Goal: Task Accomplishment & Management: Complete application form

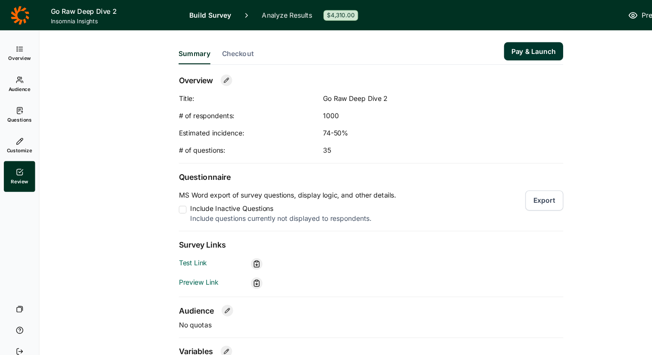
click at [63, 9] on h1 "Go Raw Deep Dive 2" at bounding box center [103, 10] width 114 height 10
click at [20, 19] on icon at bounding box center [17, 13] width 17 height 17
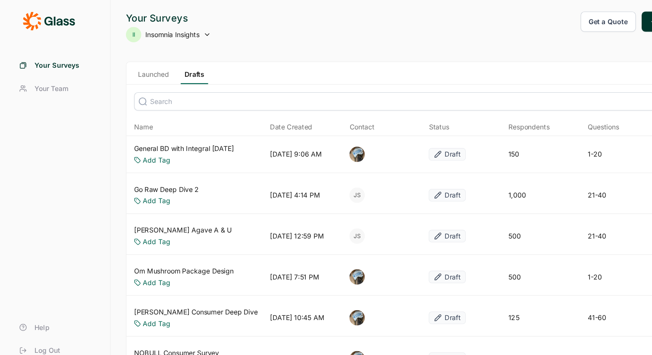
click at [182, 69] on link "Drafts" at bounding box center [174, 69] width 25 height 13
click at [206, 133] on link "General BD with Integral [DATE]" at bounding box center [165, 133] width 90 height 9
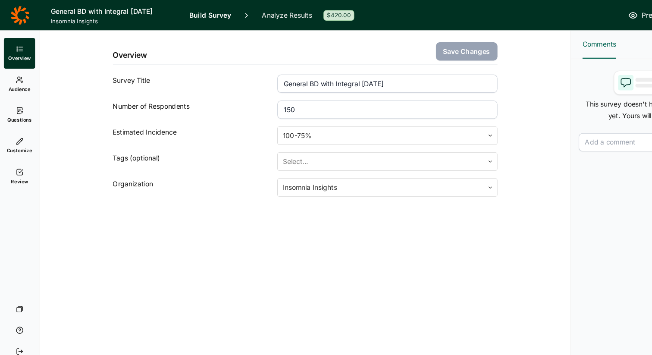
click at [20, 103] on link "Questions" at bounding box center [17, 103] width 28 height 28
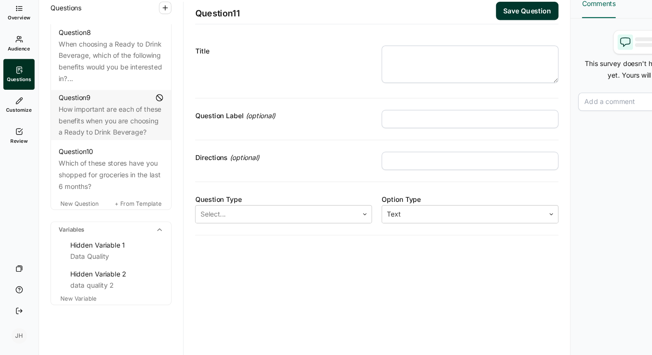
click at [108, 314] on div "Questions Demographics Demographic 1 What is your gender? Demographic 2 What is…" at bounding box center [99, 192] width 129 height 328
click at [82, 216] on span "New Question" at bounding box center [72, 219] width 34 height 6
click at [77, 216] on span "New Question" at bounding box center [72, 219] width 34 height 6
click at [353, 82] on textarea at bounding box center [422, 94] width 159 height 34
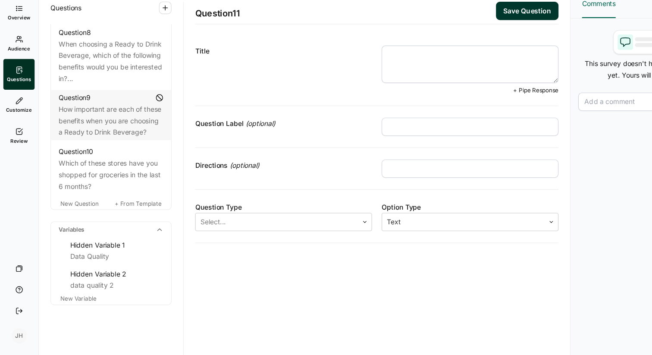
paste textarea "When you’re deciding to try a new product in the grocery aisle, what matters mo…"
type textarea "When you’re deciding to try a new product in the grocery aisle, what matters mo…"
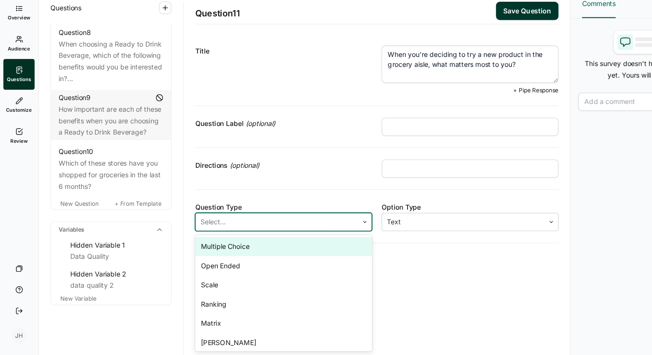
click at [318, 235] on div "Select..." at bounding box center [249, 236] width 146 height 16
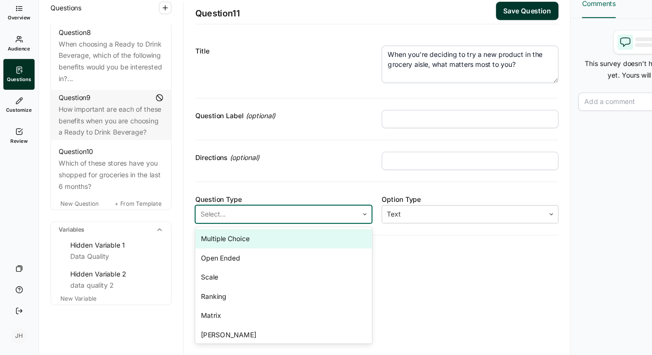
click at [280, 249] on div "Multiple Choice" at bounding box center [255, 250] width 159 height 17
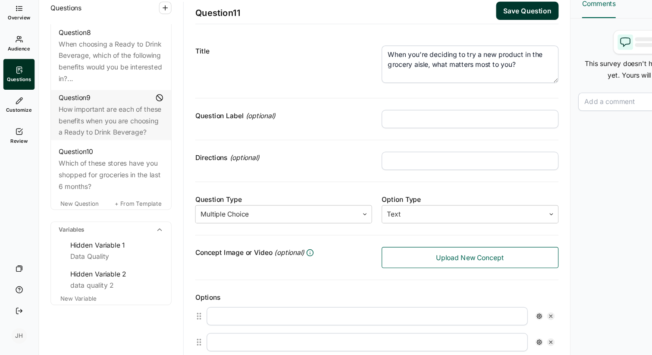
click at [236, 321] on input "text" at bounding box center [330, 320] width 288 height 16
click at [214, 301] on div "Options" at bounding box center [339, 303] width 326 height 10
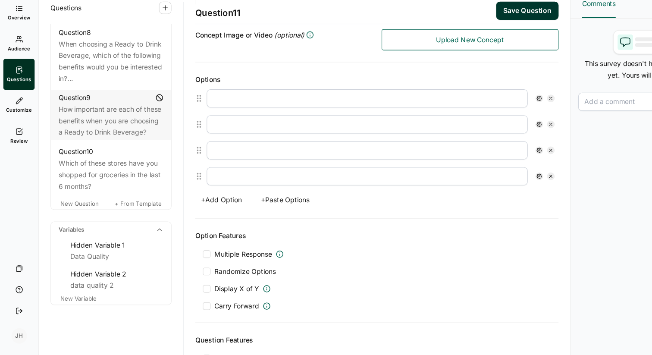
scroll to position [197, 0]
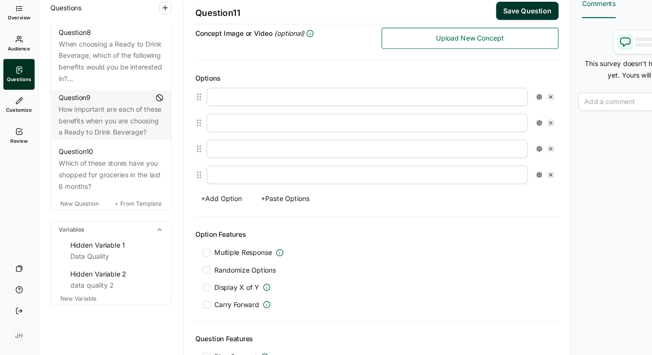
click at [258, 216] on button "+ Paste Options" at bounding box center [257, 214] width 54 height 12
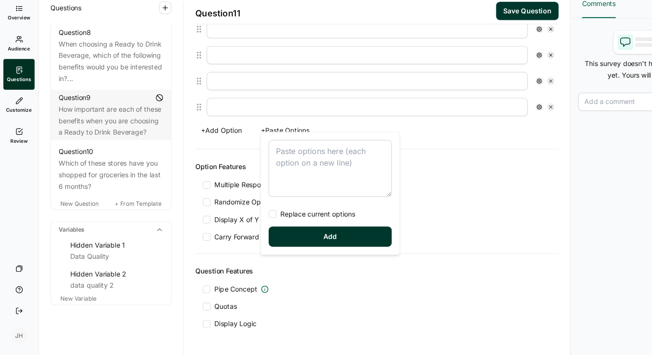
scroll to position [286, 0]
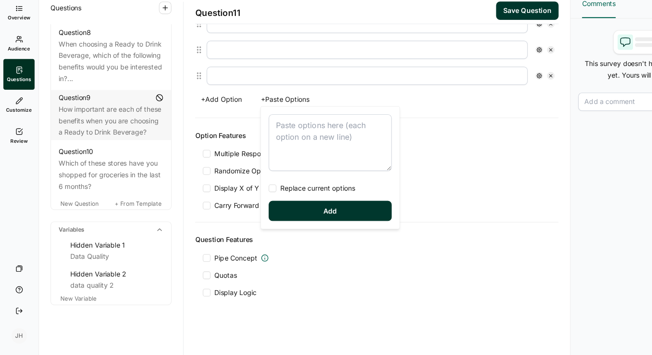
click at [256, 152] on textarea at bounding box center [297, 164] width 110 height 51
click at [247, 205] on div at bounding box center [245, 205] width 7 height 7
click at [242, 205] on input "Replace current options" at bounding box center [242, 205] width 0 height 0
type textarea "Price — getting the best value Quality/taste — how good it is Convenience — eas…"
click at [265, 226] on button "Add" at bounding box center [297, 226] width 110 height 18
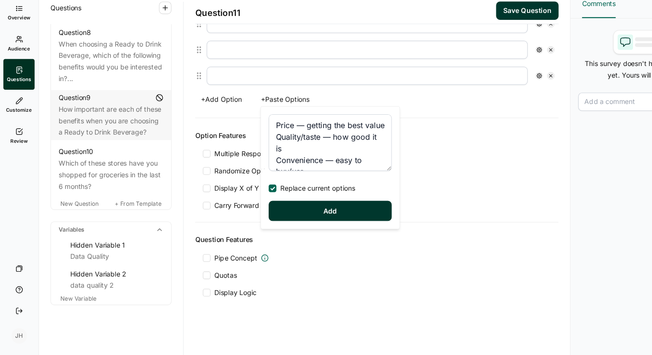
type input "Price — getting the best value"
type input "Quality/taste — how good it is"
type input "Convenience — easy to buy/use"
type input "Brand values — aligns with my beliefs (e.g., sustainability, ethics)"
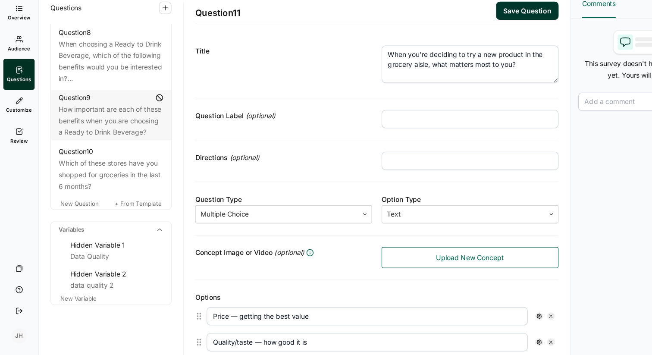
scroll to position [1, 0]
click at [356, 179] on input "text" at bounding box center [422, 180] width 159 height 16
click at [381, 180] on input "Please chose the one most important one to you." at bounding box center [422, 180] width 159 height 16
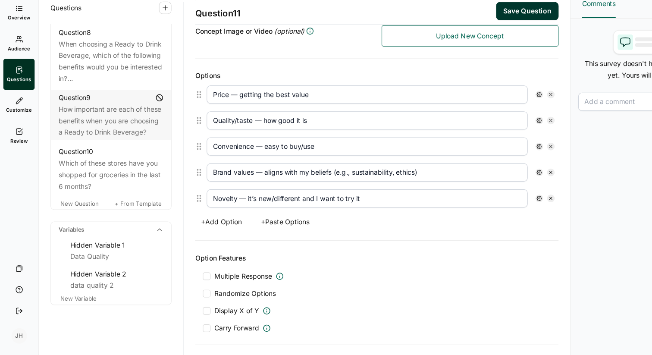
scroll to position [202, 0]
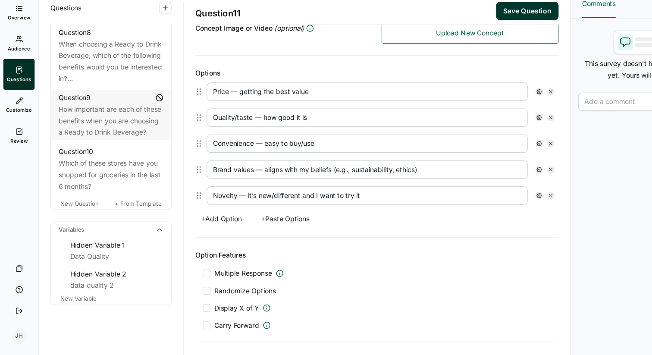
type input "Please choose the one most important one to you."
click at [188, 297] on div at bounding box center [186, 297] width 7 height 7
click at [183, 297] on input "Randomize Options" at bounding box center [183, 297] width 0 height 0
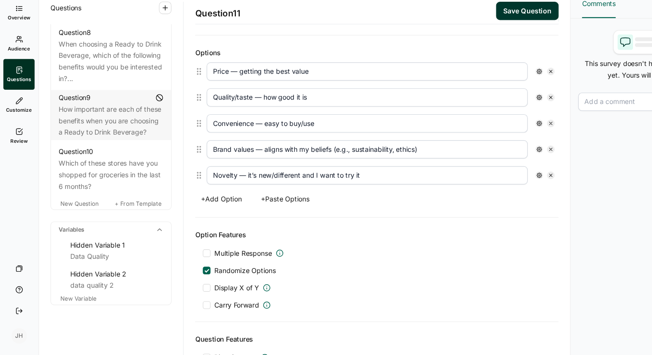
scroll to position [221, 0]
click at [287, 147] on input "Convenience — easy to buy/use" at bounding box center [330, 146] width 288 height 16
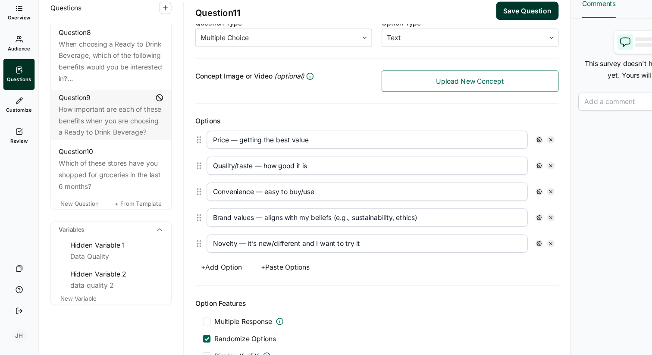
scroll to position [159, 0]
type input "Convenience — easy to buy/use/fits my lifestyle"
click at [279, 185] on input "Quality/taste — how good it is" at bounding box center [330, 184] width 288 height 16
click at [476, 47] on button "Save Question" at bounding box center [474, 46] width 56 height 16
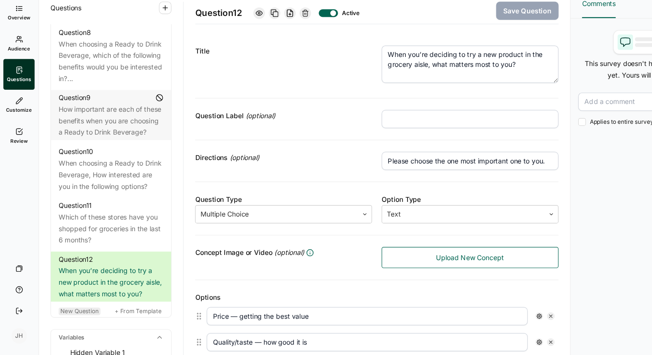
click at [72, 312] on span "New Question" at bounding box center [72, 315] width 34 height 6
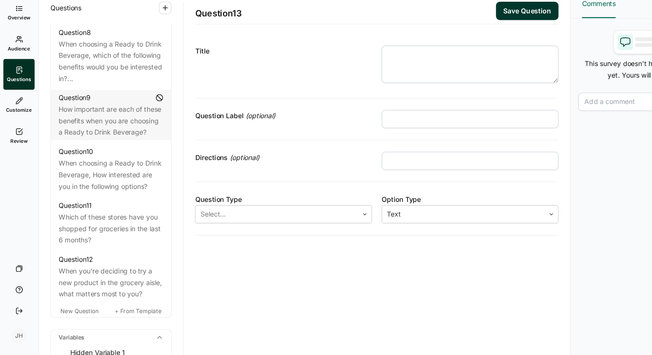
click at [352, 88] on textarea at bounding box center [422, 94] width 159 height 34
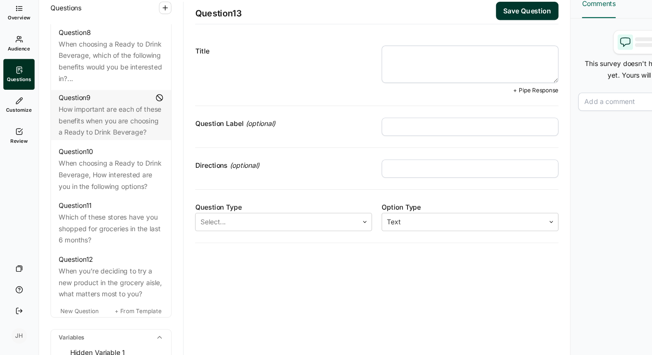
paste textarea "What usually makes you try a product for the first time"
type textarea "What usually makes you try a product for the first time?"
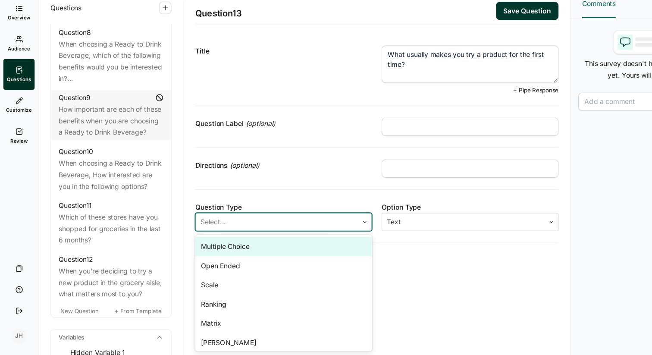
click at [320, 237] on div "Select..." at bounding box center [249, 236] width 146 height 16
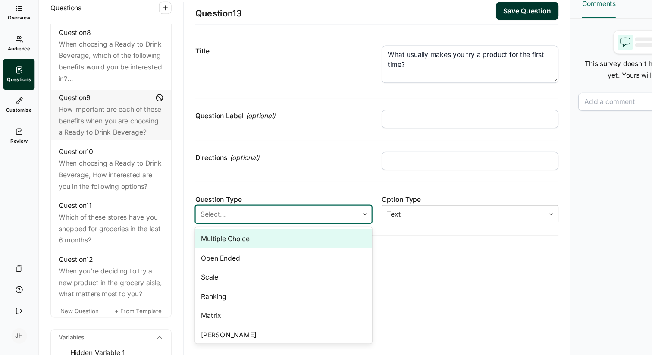
click at [220, 253] on div "Multiple Choice" at bounding box center [255, 250] width 159 height 17
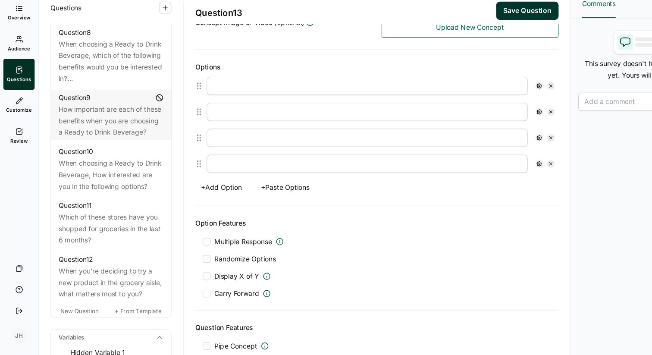
scroll to position [205, 0]
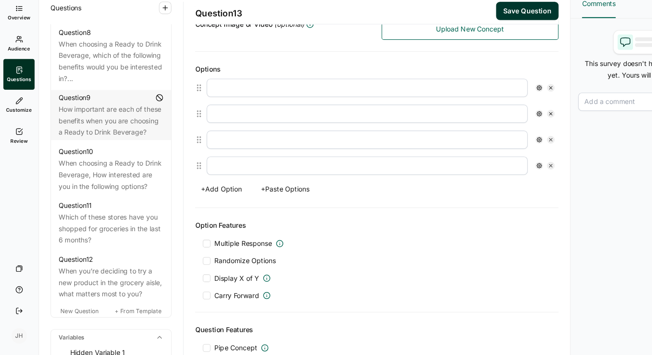
click at [254, 207] on button "+ Paste Options" at bounding box center [257, 206] width 54 height 12
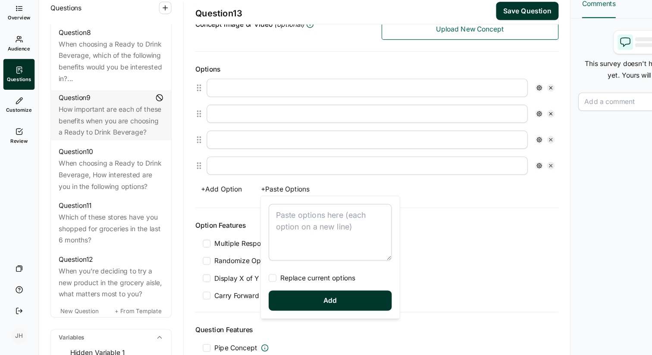
click at [255, 227] on textarea at bounding box center [297, 245] width 110 height 51
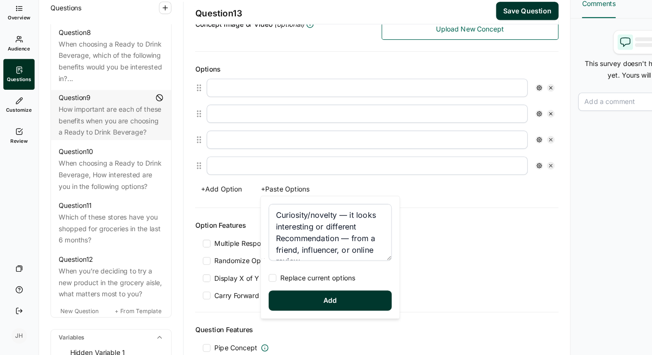
click at [244, 286] on div at bounding box center [245, 286] width 7 height 7
click at [242, 286] on input "Replace current options" at bounding box center [242, 286] width 0 height 0
type textarea "Curiosity/novelty — it looks interesting or different Recommendation — from a f…"
click at [272, 301] on button "Add" at bounding box center [297, 306] width 110 height 18
type input "Curiosity/novelty — it looks interesting or different"
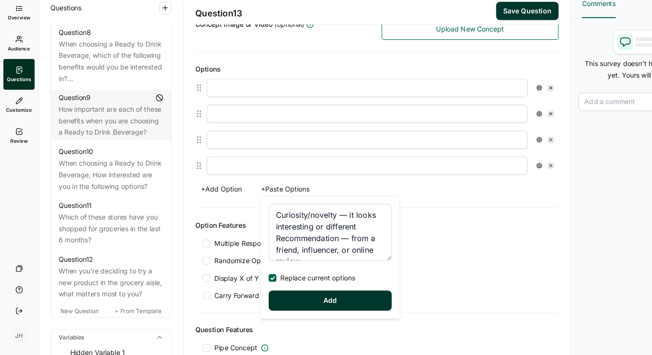
type input "Recommendation — from a friend, influencer, or online review"
type input "Promotion/discount/coupon — it was on sale"
type input "Brand trust — I already trust the brand"
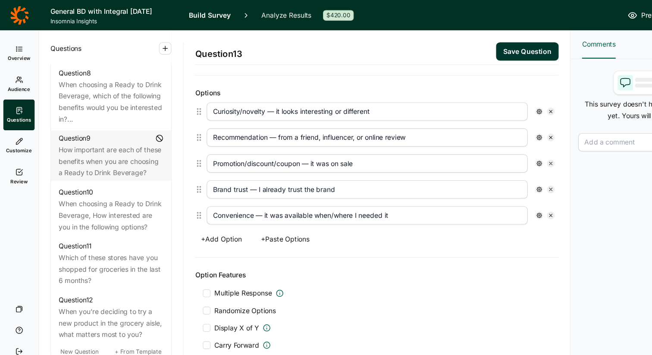
scroll to position [221, 0]
click at [188, 278] on div at bounding box center [186, 277] width 7 height 7
click at [183, 278] on input "Randomize Options" at bounding box center [183, 278] width 0 height 0
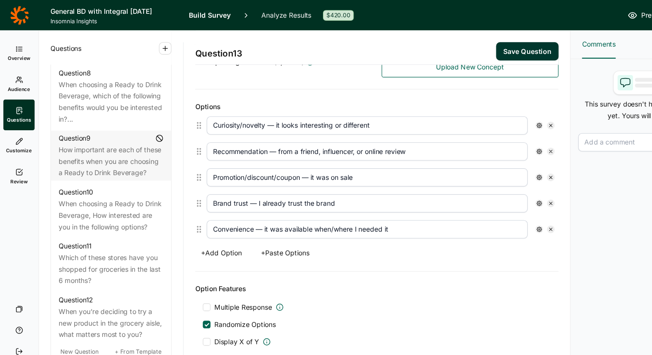
click at [188, 275] on div at bounding box center [186, 275] width 7 height 7
click at [183, 276] on input "Multiple Response" at bounding box center [183, 276] width 0 height 0
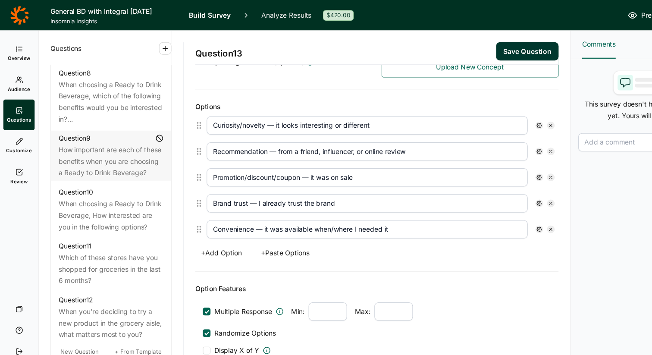
click at [466, 44] on button "Save Question" at bounding box center [474, 46] width 56 height 16
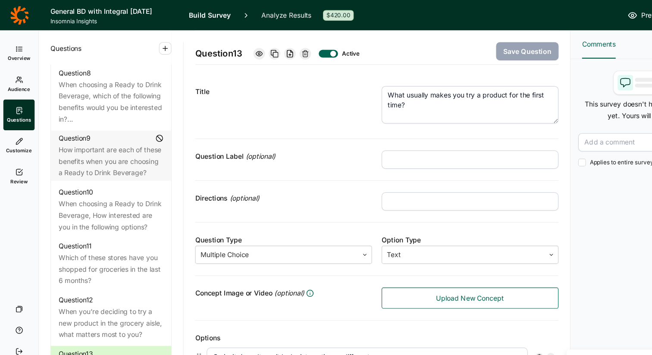
click at [371, 144] on input "text" at bounding box center [422, 143] width 159 height 16
type input "s"
click at [476, 46] on button "Save Question" at bounding box center [474, 46] width 56 height 16
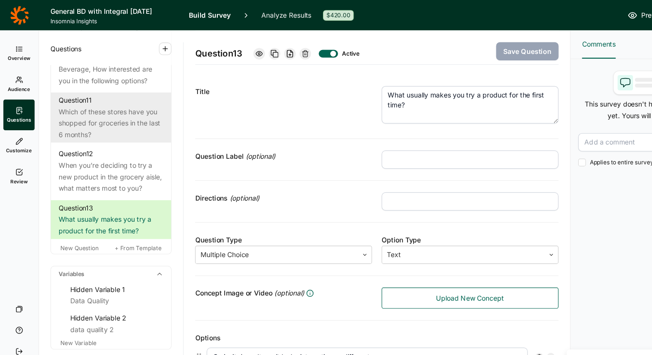
scroll to position [888, 0]
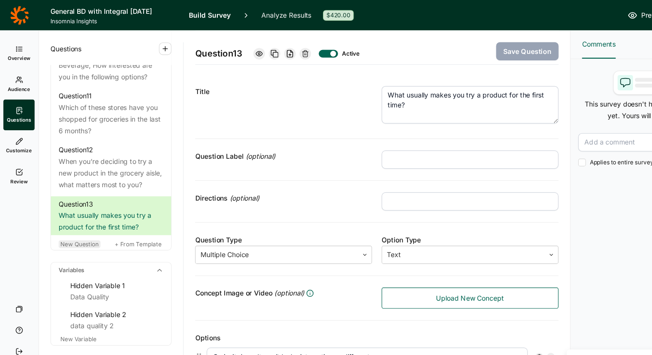
click at [79, 216] on span "New Question" at bounding box center [72, 219] width 34 height 6
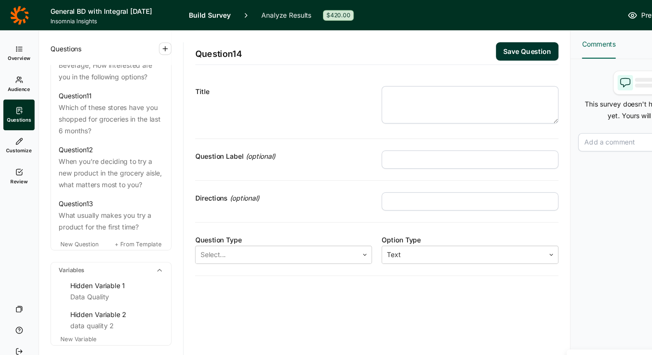
click at [366, 85] on textarea at bounding box center [422, 94] width 159 height 34
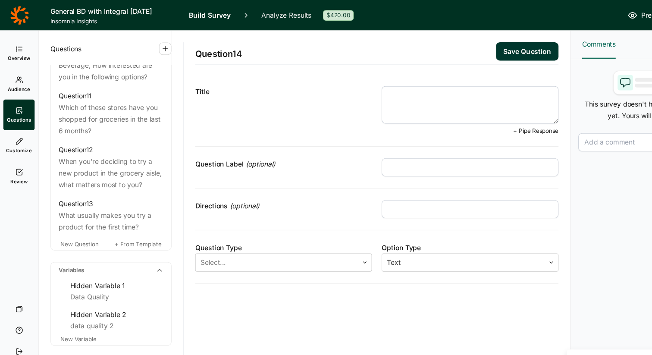
paste textarea "What keeps you most loyal to a brand you regularly buy?”"
type textarea "What keeps you most loyal to a brand you regularly buy?”"
click at [361, 153] on input "text" at bounding box center [422, 150] width 159 height 16
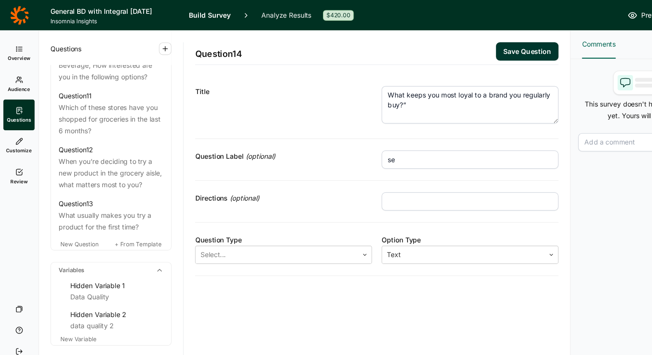
type input "s"
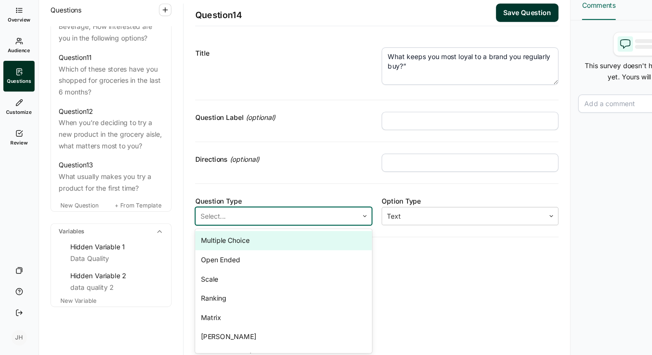
click at [325, 231] on icon at bounding box center [327, 228] width 5 height 5
click at [219, 250] on div "Multiple Choice" at bounding box center [255, 250] width 159 height 17
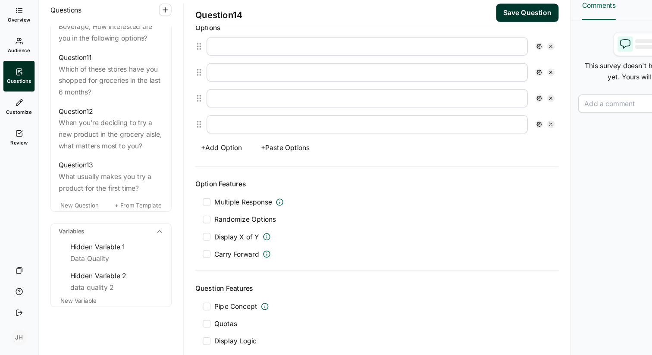
scroll to position [248, 0]
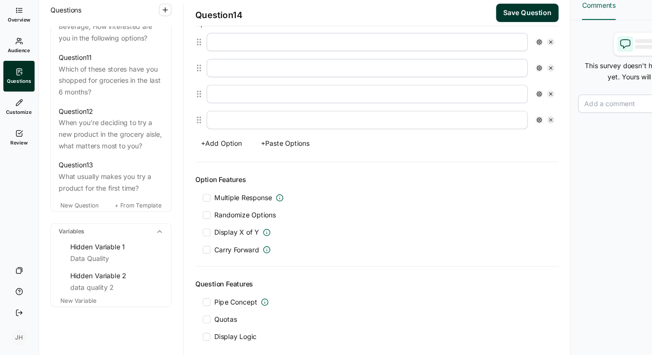
click at [265, 165] on button "+ Paste Options" at bounding box center [257, 164] width 54 height 12
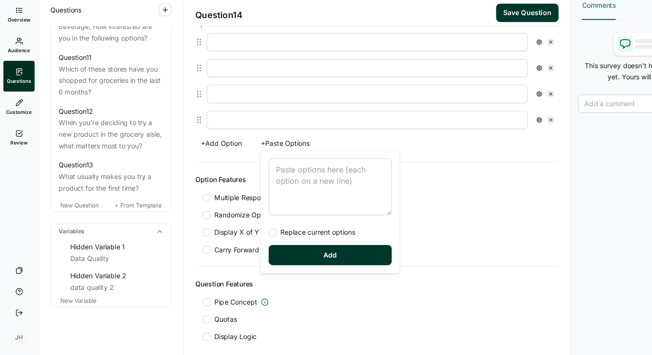
click at [257, 185] on textarea at bounding box center [297, 202] width 110 height 51
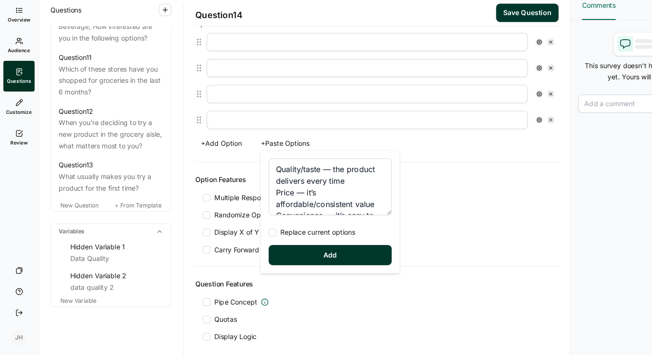
click at [247, 245] on div at bounding box center [245, 243] width 7 height 7
click at [242, 243] on input "Replace current options" at bounding box center [242, 243] width 0 height 0
type textarea "Quality/taste — the product delivers every time Price — it’s affordable/consist…"
click at [268, 264] on button "Add" at bounding box center [297, 264] width 110 height 18
type input "Quality/taste — the product delivers every time"
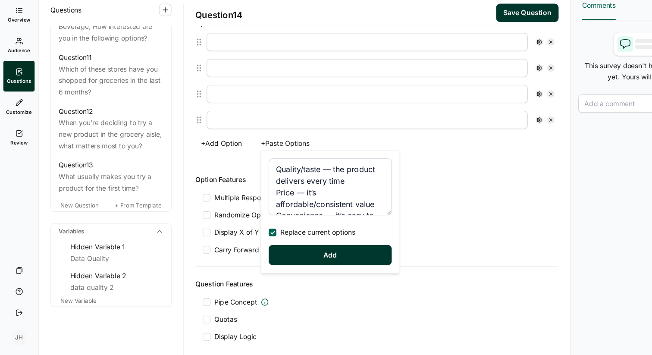
type input "Price — it’s affordable/consistent value"
type input "Convenience — it’s easy to find or buy"
type input "Brand values — I connect with what the brand stands for"
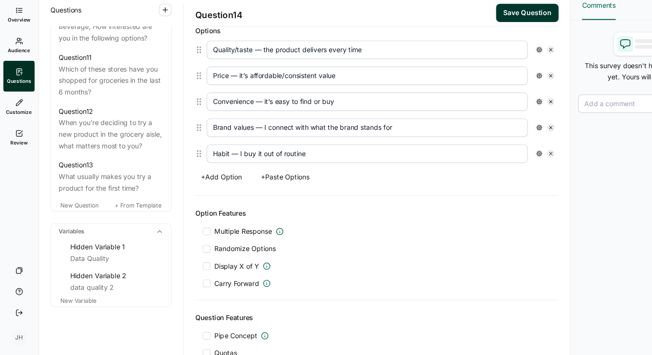
scroll to position [235, 0]
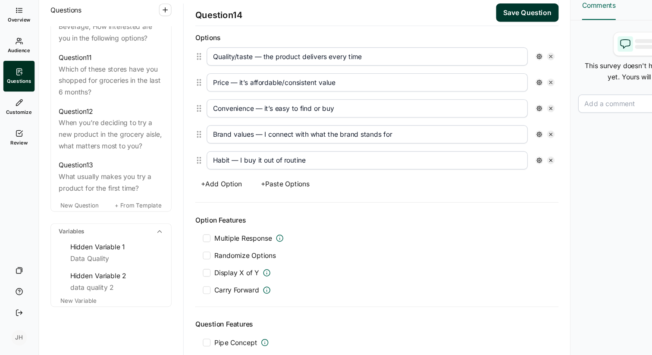
click at [205, 200] on button "+ Add Option" at bounding box center [199, 200] width 47 height 12
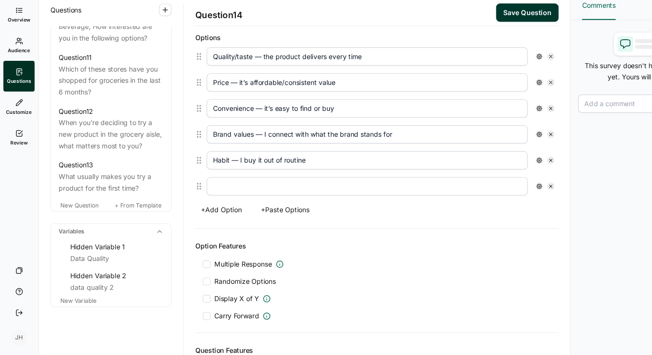
click at [198, 205] on input "text" at bounding box center [330, 202] width 288 height 16
click at [224, 204] on input "Other Store - please specify" at bounding box center [330, 202] width 288 height 16
type input "Other - please specify"
click at [485, 202] on icon at bounding box center [484, 201] width 5 height 5
click at [492, 240] on div at bounding box center [491, 241] width 7 height 7
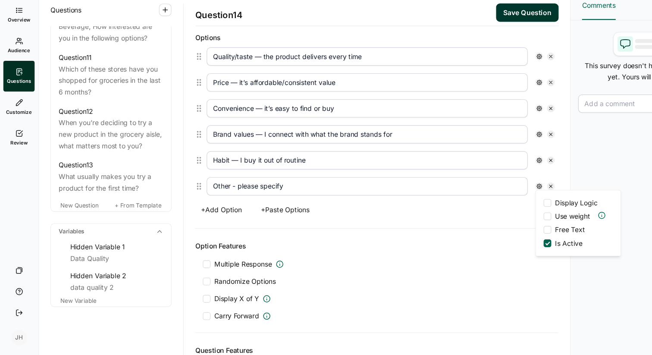
click at [488, 241] on input "Free Text" at bounding box center [488, 241] width 0 height 0
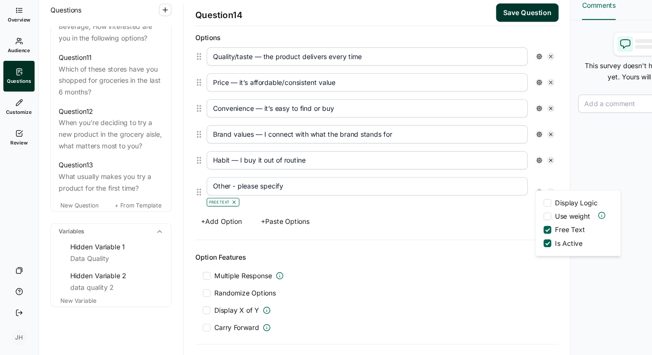
click at [188, 281] on div at bounding box center [186, 282] width 7 height 7
click at [183, 282] on input "Multiple Response" at bounding box center [183, 282] width 0 height 0
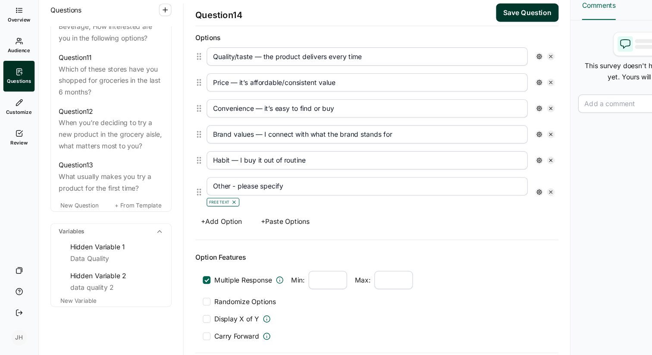
click at [187, 303] on div at bounding box center [186, 305] width 7 height 7
click at [183, 306] on input "Randomize Options" at bounding box center [183, 306] width 0 height 0
click at [482, 206] on icon at bounding box center [484, 207] width 5 height 5
click at [492, 245] on div at bounding box center [491, 246] width 7 height 7
click at [488, 246] on input "Anchor" at bounding box center [488, 246] width 0 height 0
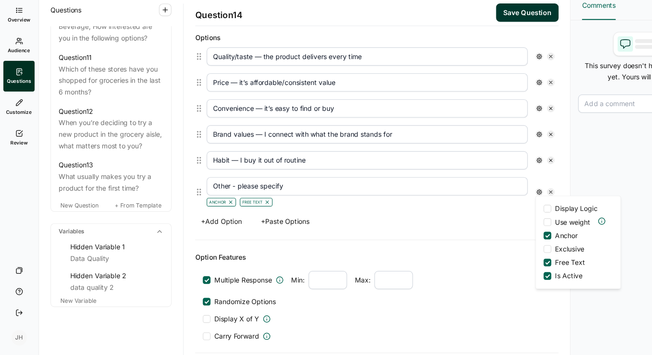
click at [387, 239] on div "Options Quality/taste — the product delivers every time Price — it’s affordable…" at bounding box center [339, 151] width 326 height 197
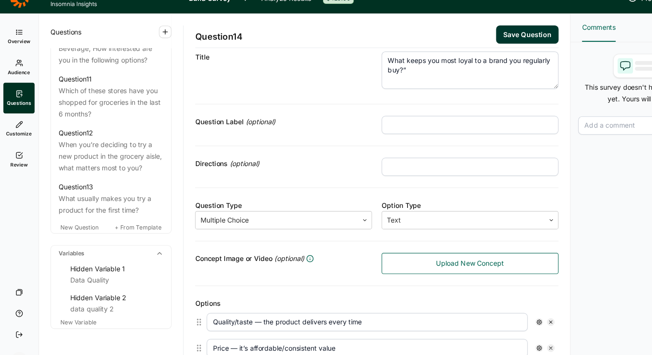
scroll to position [0, 0]
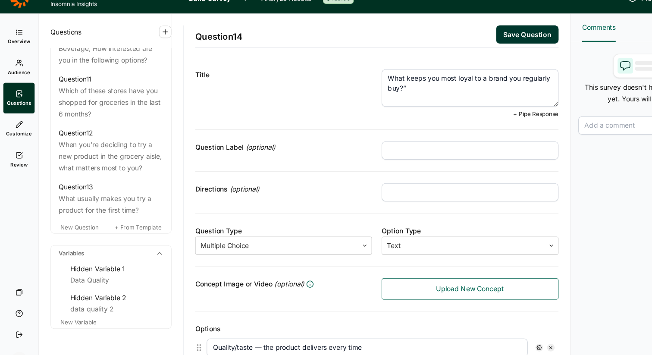
click at [372, 95] on textarea "What keeps you most loyal to a brand you regularly buy?”" at bounding box center [422, 94] width 159 height 34
type textarea "What keeps you most loyal to a brand you regularly buy?"
click at [332, 139] on div "Question Label (optional)" at bounding box center [339, 151] width 326 height 38
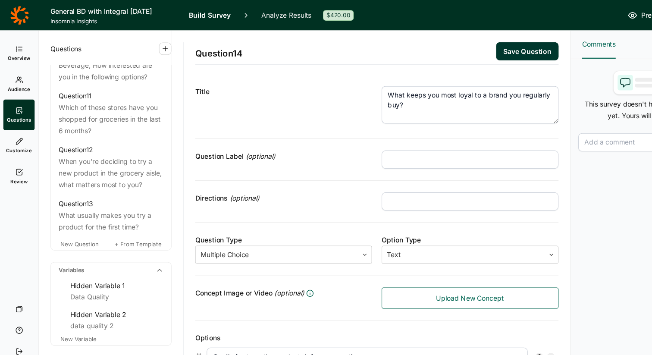
click at [484, 44] on button "Save Question" at bounding box center [474, 46] width 56 height 16
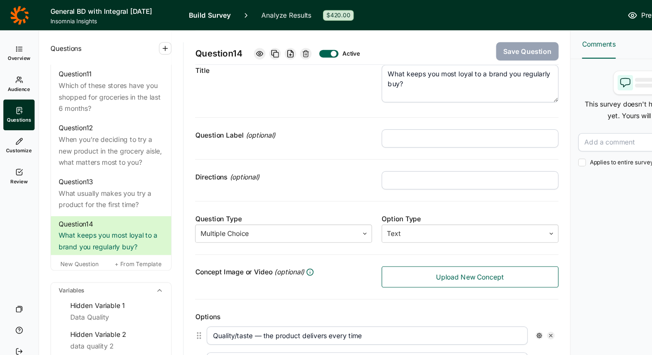
scroll to position [24, 0]
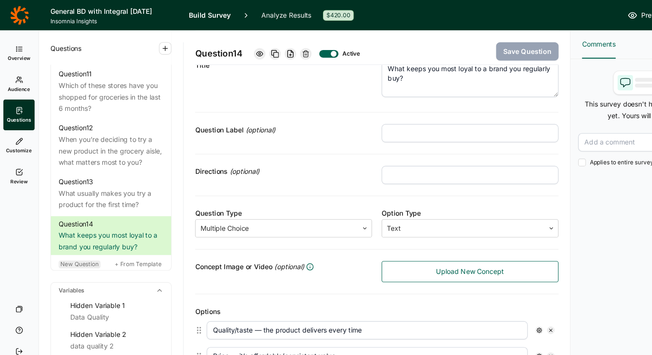
click at [79, 234] on span "New Question" at bounding box center [72, 237] width 34 height 6
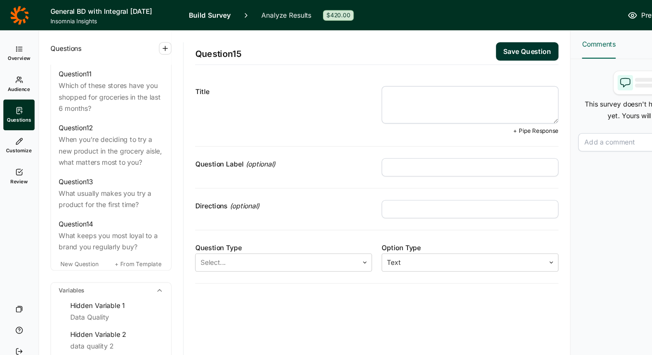
click at [352, 88] on textarea at bounding box center [422, 94] width 159 height 34
paste textarea "What would make you switch from your go-to brand to a different one"
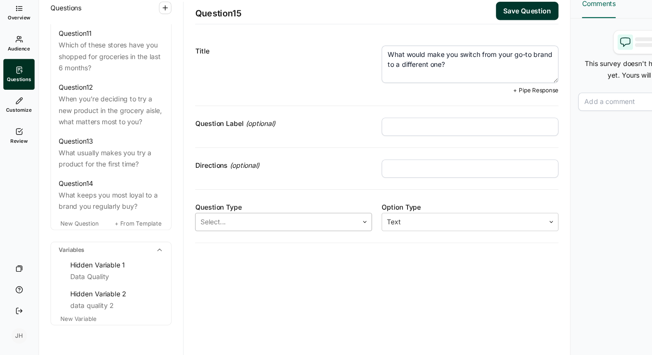
type textarea "What would make you switch from your go-to brand to a different one?"
click at [311, 238] on div at bounding box center [248, 236] width 137 height 12
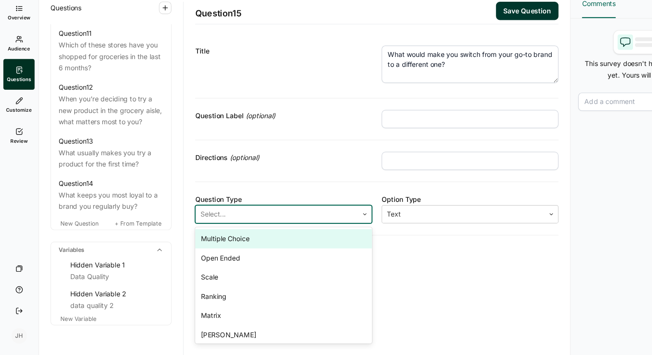
click at [221, 250] on div "Multiple Choice" at bounding box center [255, 250] width 159 height 17
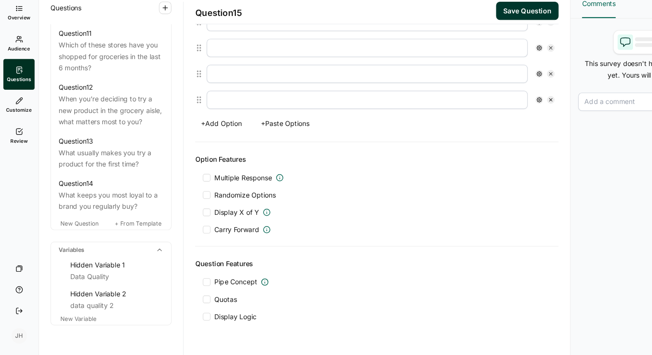
scroll to position [264, 0]
click at [265, 149] on button "+ Paste Options" at bounding box center [257, 148] width 54 height 12
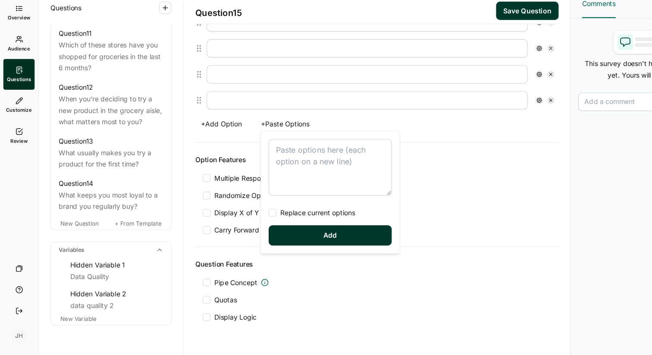
click at [259, 171] on textarea at bounding box center [297, 186] width 110 height 51
type textarea "What would make you switch from your go-to brand to a different one"
click at [244, 227] on div at bounding box center [245, 227] width 7 height 7
click at [242, 227] on input "Replace current options" at bounding box center [242, 227] width 0 height 0
click at [265, 248] on button "Add" at bounding box center [297, 248] width 110 height 18
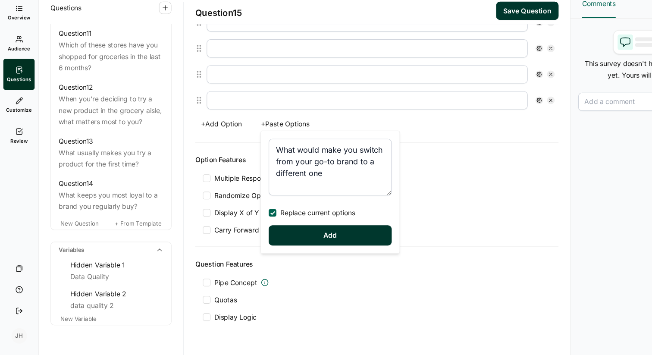
type input "What would make you switch from your go-to brand to a different one"
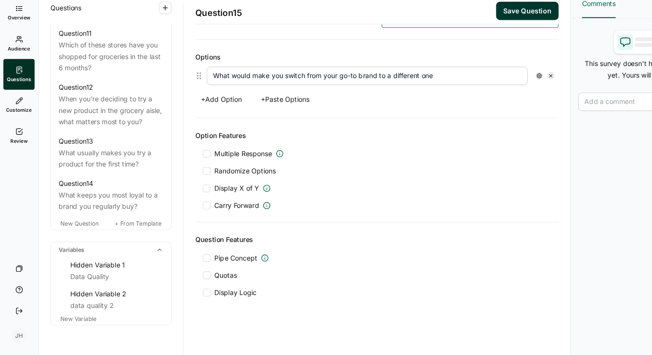
scroll to position [205, 0]
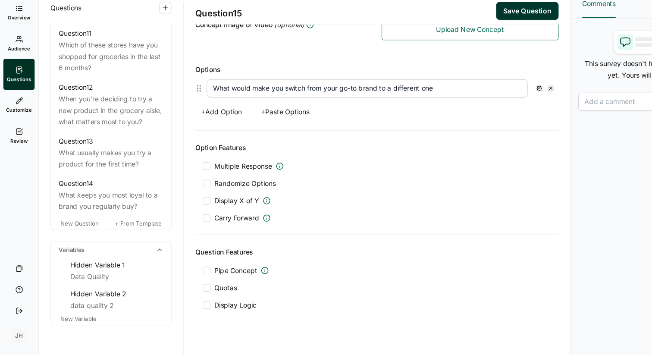
click at [495, 114] on icon at bounding box center [494, 115] width 5 height 5
click at [276, 136] on button "+ Paste Options" at bounding box center [257, 137] width 54 height 12
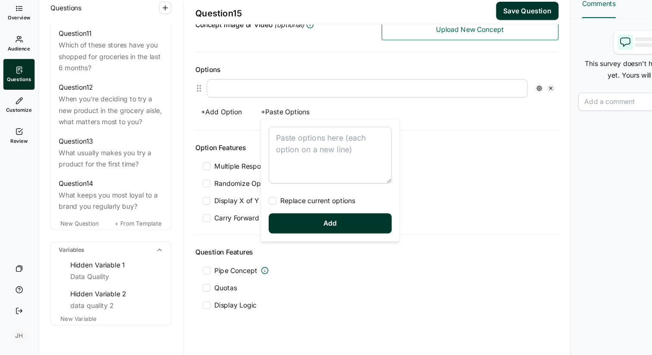
click at [258, 160] on textarea at bounding box center [297, 175] width 110 height 51
type textarea "What would make you switch from your go-to brand to a different one"
click at [246, 215] on div at bounding box center [245, 216] width 7 height 7
click at [242, 217] on input "Replace current options" at bounding box center [242, 217] width 0 height 0
click at [267, 239] on button "Add" at bounding box center [297, 237] width 110 height 18
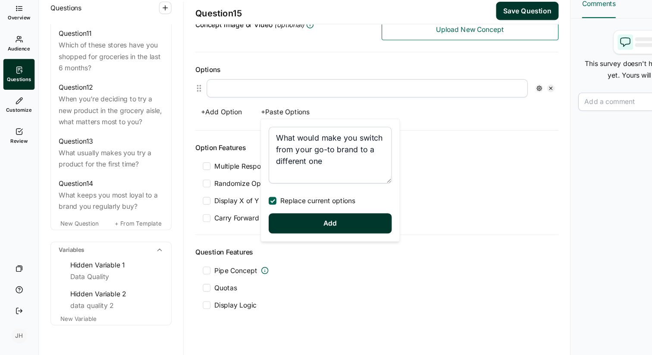
type input "What would make you switch from your go-to brand to a different one"
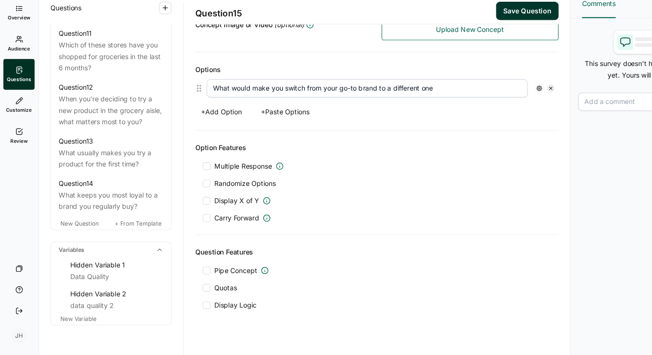
click at [497, 114] on icon at bounding box center [494, 115] width 5 height 5
click at [270, 137] on button "+ Paste Options" at bounding box center [257, 137] width 54 height 12
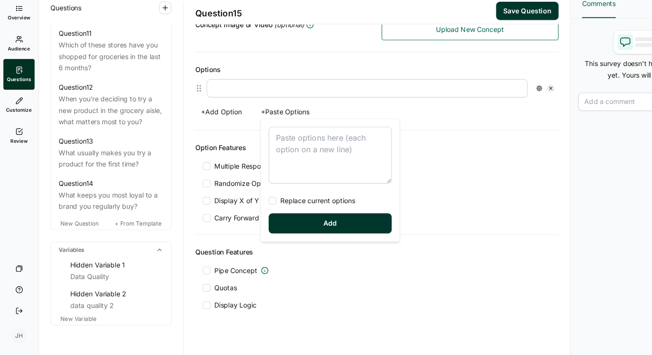
click at [377, 160] on div "Option Features Multiple Response Randomize Options Display X of Y Carry Forward" at bounding box center [339, 201] width 326 height 94
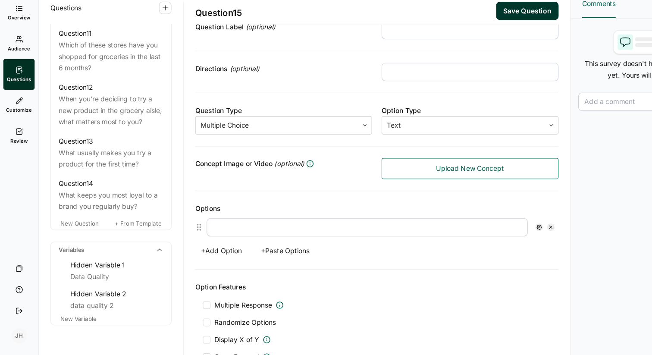
scroll to position [103, 0]
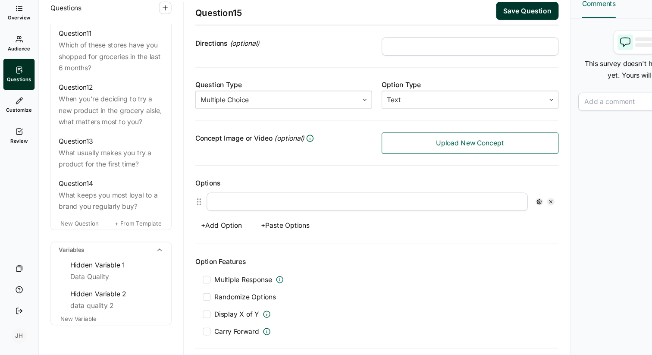
click at [270, 238] on button "+ Paste Options" at bounding box center [257, 239] width 54 height 12
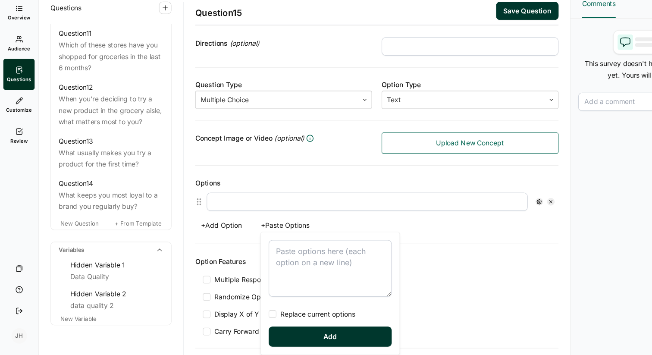
click at [263, 265] on textarea at bounding box center [297, 277] width 110 height 51
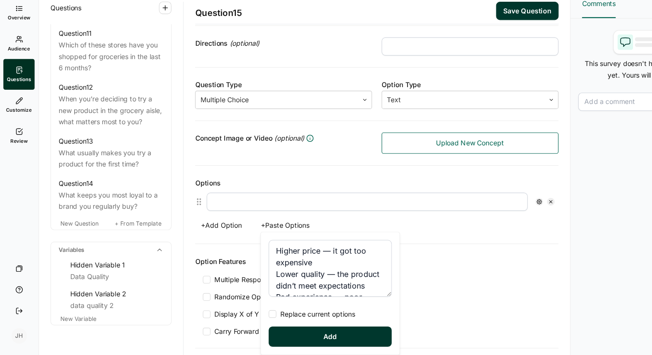
click at [243, 319] on div at bounding box center [245, 318] width 7 height 7
click at [242, 318] on input "Replace current options" at bounding box center [242, 318] width 0 height 0
type textarea "Higher price — it got too expensive Lower quality — the product didn’t meet exp…"
click at [270, 338] on button "Add" at bounding box center [297, 339] width 110 height 18
type input "Higher price — it got too expensive"
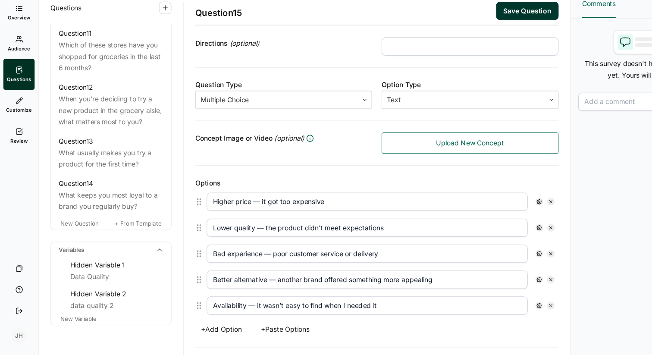
click at [202, 332] on button "+ Add Option" at bounding box center [199, 332] width 47 height 12
click at [199, 334] on input "text" at bounding box center [330, 334] width 288 height 16
type input "Other - please specify"
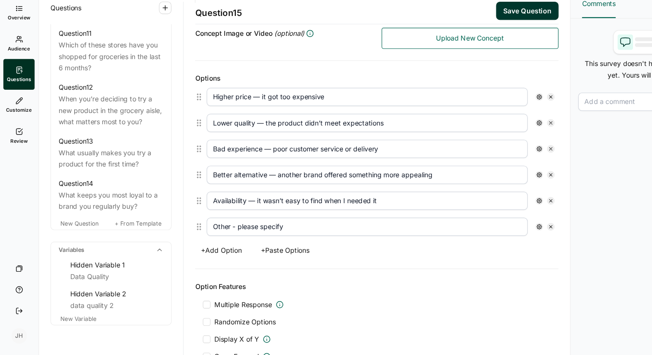
scroll to position [204, 0]
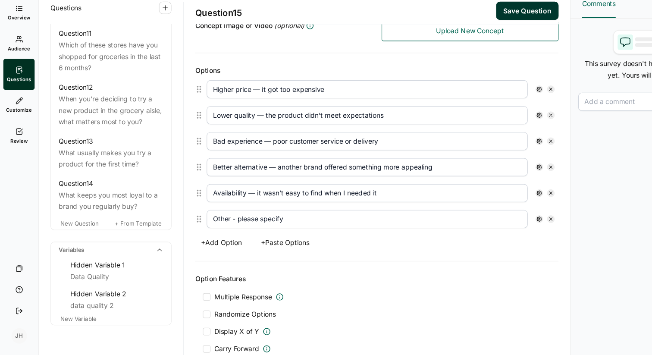
click at [185, 318] on div at bounding box center [186, 318] width 7 height 7
click at [183, 318] on input "Randomize Options" at bounding box center [183, 318] width 0 height 0
click at [185, 302] on div at bounding box center [186, 302] width 7 height 7
click at [183, 303] on input "Multiple Response" at bounding box center [183, 303] width 0 height 0
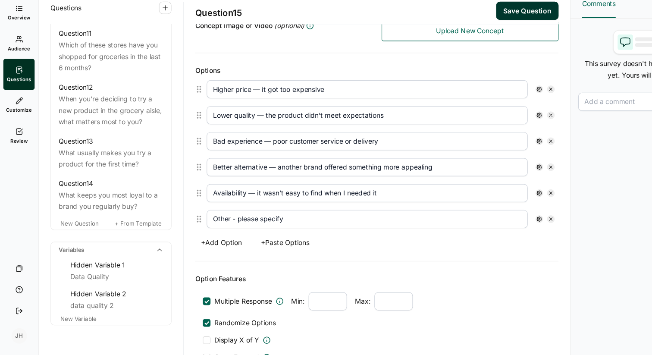
click at [485, 231] on use at bounding box center [484, 233] width 4 height 4
click at [494, 271] on div at bounding box center [491, 272] width 7 height 7
click at [488, 272] on input "Anchor" at bounding box center [488, 272] width 0 height 0
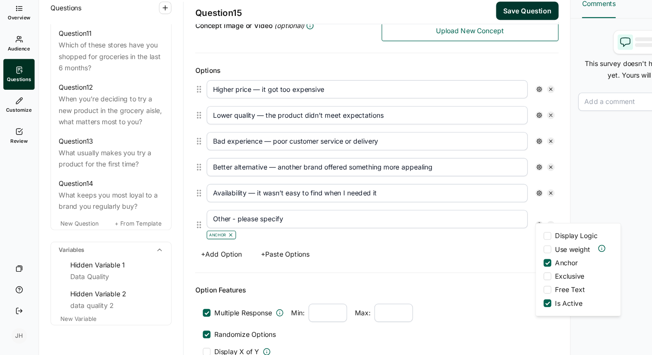
click at [492, 295] on div at bounding box center [491, 296] width 7 height 7
click at [488, 296] on input "Free Text" at bounding box center [488, 296] width 0 height 0
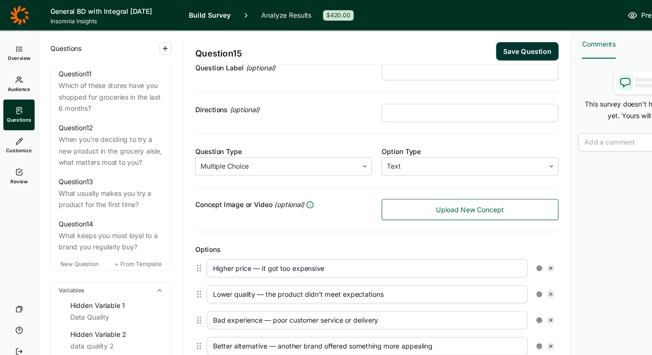
scroll to position [0, 0]
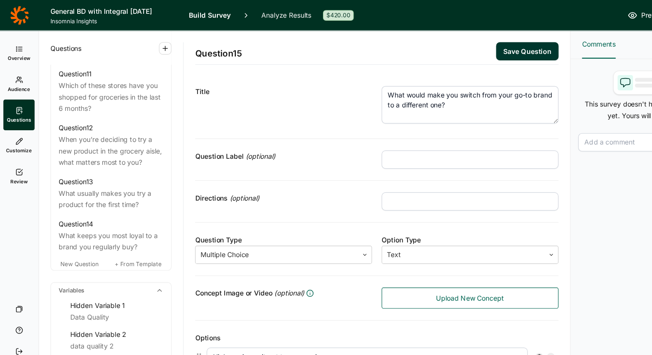
click at [470, 45] on button "Save Question" at bounding box center [474, 46] width 56 height 16
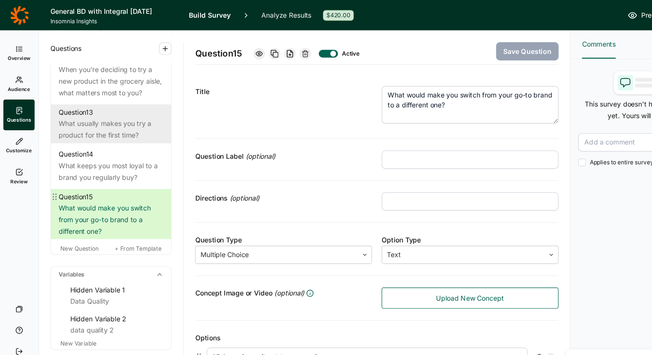
scroll to position [974, 0]
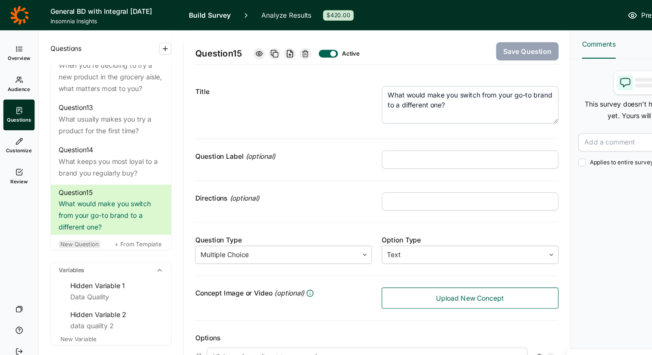
click at [77, 216] on span "New Question" at bounding box center [72, 219] width 34 height 6
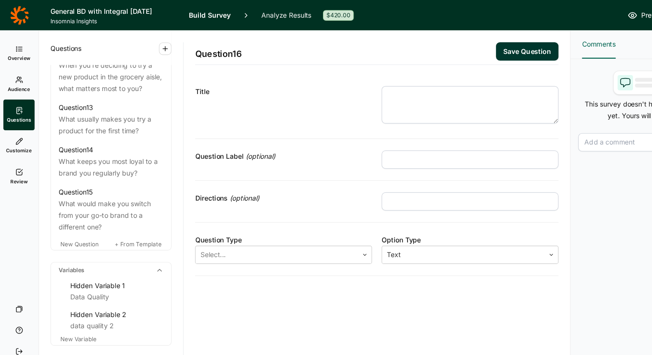
click at [354, 87] on textarea at bounding box center [422, 94] width 159 height 34
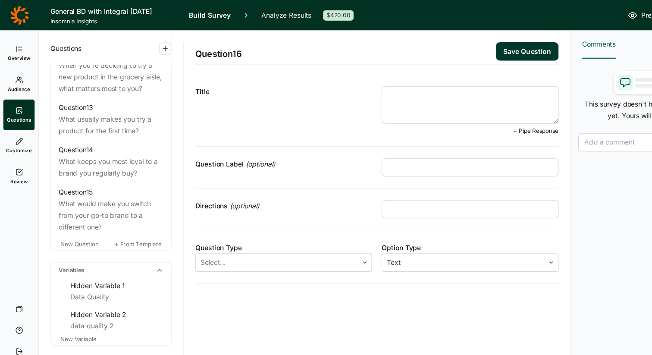
paste textarea "When you go grocery shopping, what best describes your usual shopping trip"
type textarea "When you go grocery shopping, what best describes your usual shopping trip?"
click at [327, 235] on icon at bounding box center [327, 235] width 5 height 5
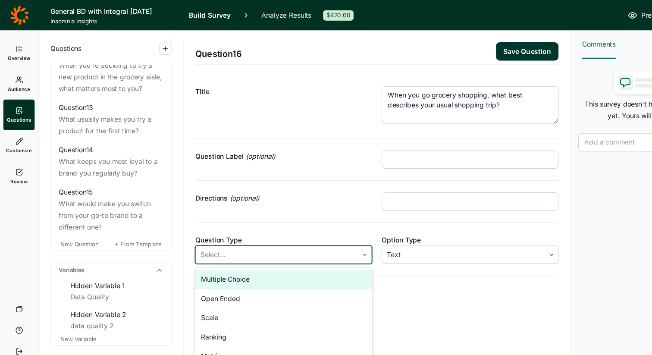
click at [224, 251] on div "Multiple Choice" at bounding box center [255, 250] width 159 height 17
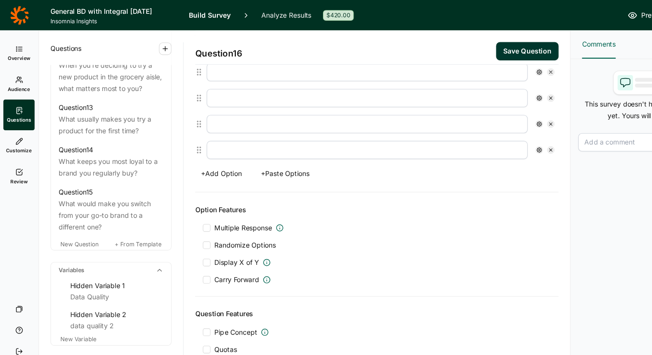
scroll to position [257, 0]
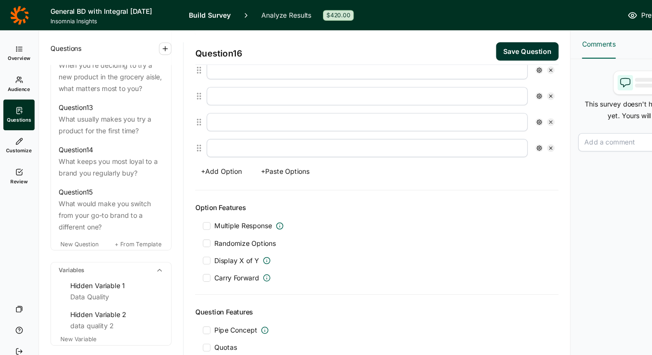
click at [263, 156] on button "+ Paste Options" at bounding box center [257, 154] width 54 height 12
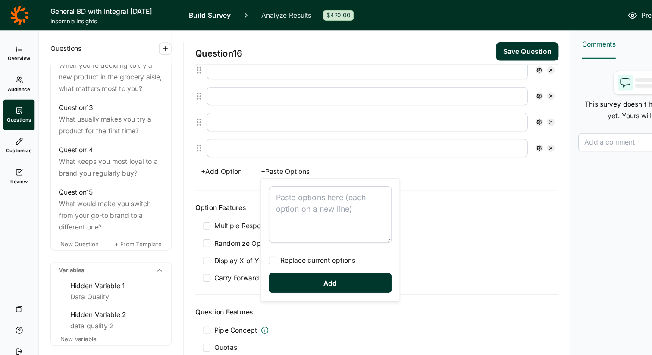
click at [254, 180] on textarea at bounding box center [297, 192] width 110 height 51
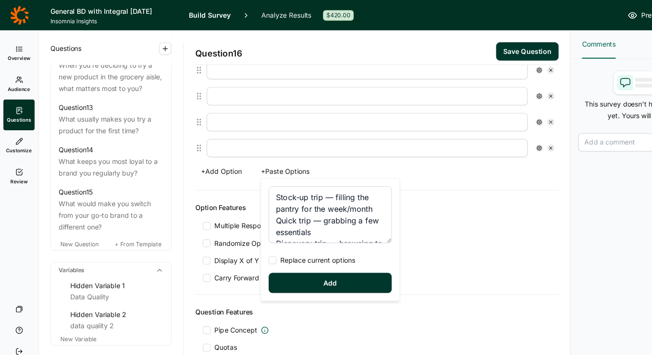
click at [243, 232] on div at bounding box center [245, 233] width 7 height 7
click at [242, 234] on input "Replace current options" at bounding box center [242, 234] width 0 height 0
type textarea "Stock-up trip — filling the pantry for the week/month Quick trip — grabbing a f…"
click at [267, 252] on button "Add" at bounding box center [297, 254] width 110 height 18
type input "Stock-up trip — filling the pantry for the week/month"
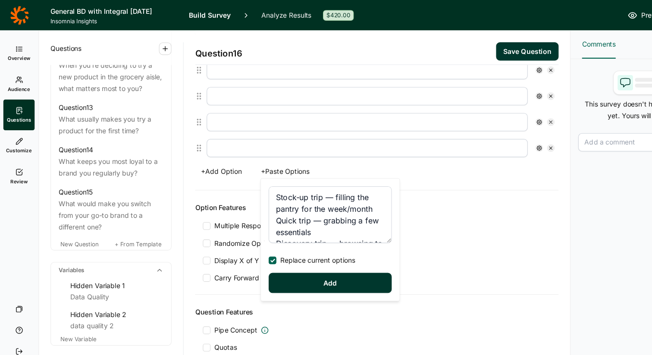
type input "Quick trip — grabbing a few essentials"
type input "Discovery trip — browsing to try new products"
type input "Health-focused trip — buying with wellness in mind"
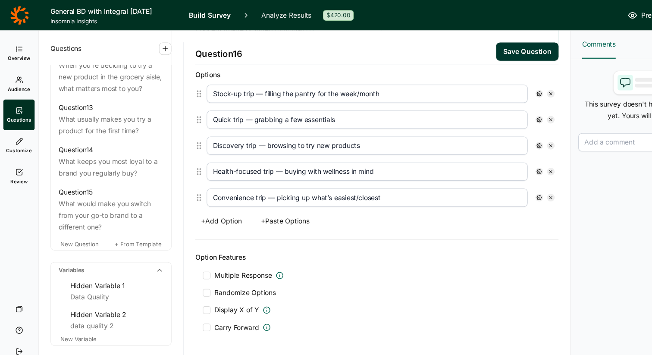
scroll to position [237, 0]
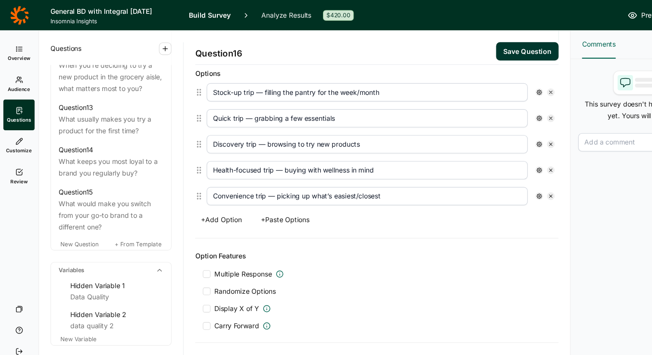
click at [188, 260] on div at bounding box center [186, 261] width 7 height 7
click at [183, 262] on input "Randomize Options" at bounding box center [183, 262] width 0 height 0
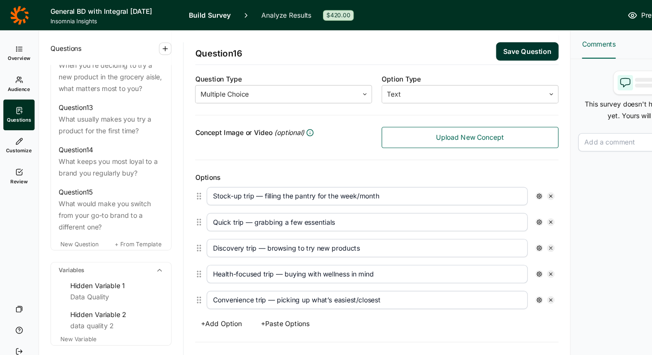
scroll to position [163, 0]
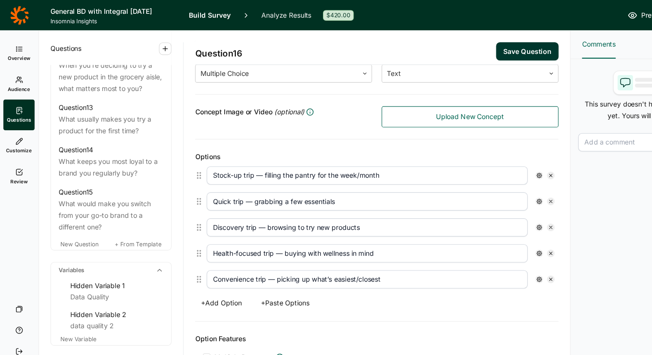
click at [471, 47] on button "Save Question" at bounding box center [474, 46] width 56 height 16
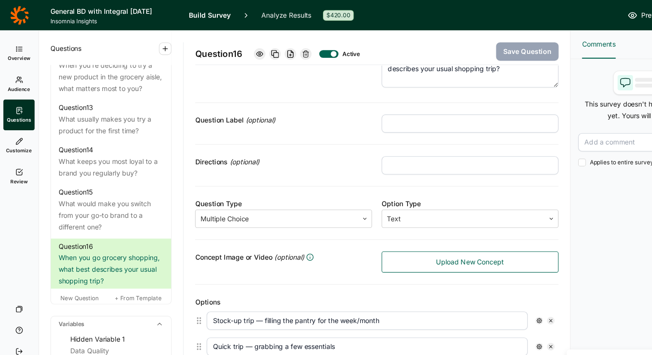
scroll to position [33, 0]
click at [79, 264] on span "New Question" at bounding box center [72, 267] width 34 height 6
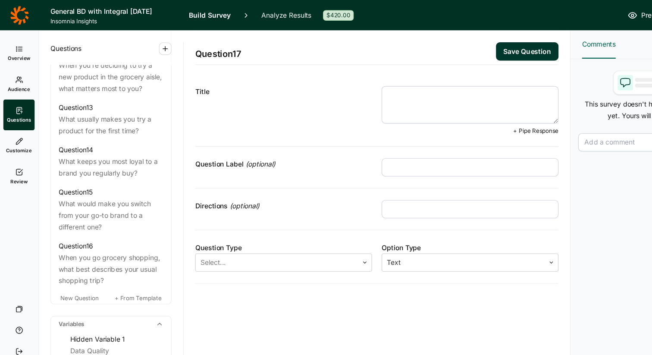
click at [358, 88] on textarea at bounding box center [422, 94] width 159 height 34
paste textarea "Would you be willing to pay more for a brand that aligns with your values (e.g.…"
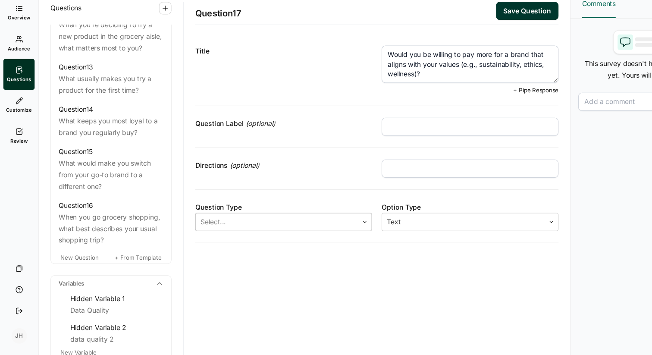
type textarea "Would you be willing to pay more for a brand that aligns with your values (e.g.…"
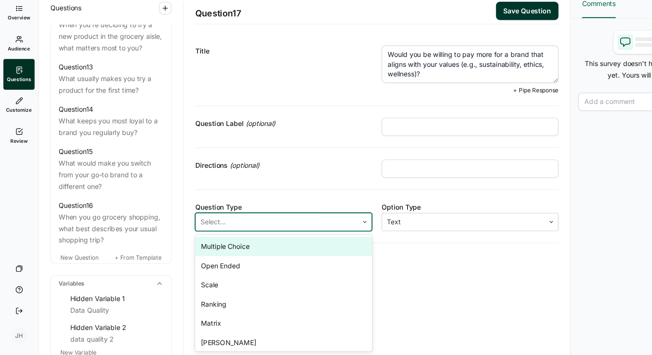
click at [328, 234] on icon at bounding box center [327, 235] width 5 height 5
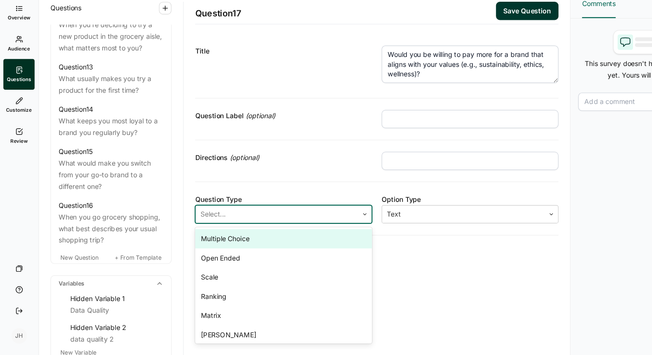
click at [218, 252] on div "Multiple Choice" at bounding box center [255, 250] width 159 height 17
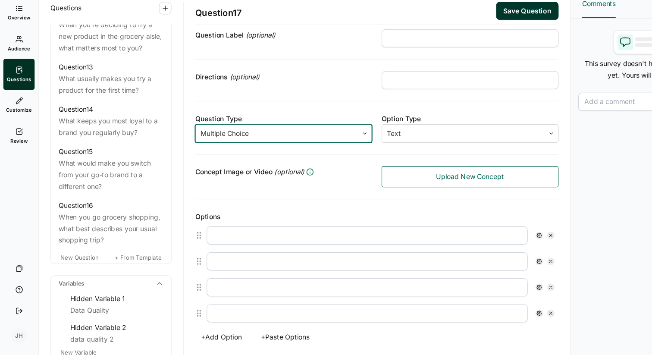
scroll to position [74, 0]
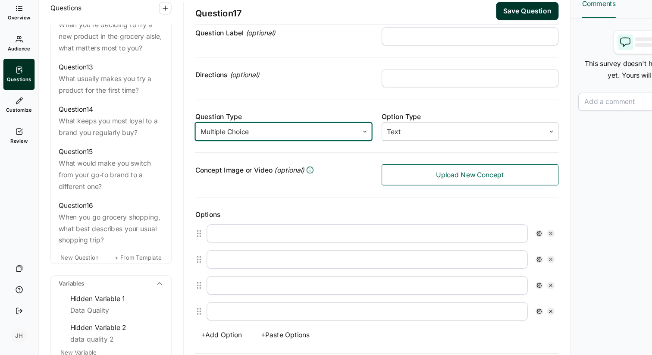
click at [262, 334] on button "+ Paste Options" at bounding box center [257, 337] width 54 height 12
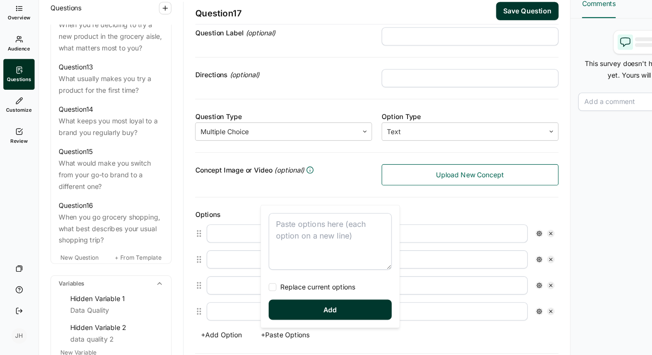
click at [259, 237] on textarea at bounding box center [297, 253] width 110 height 51
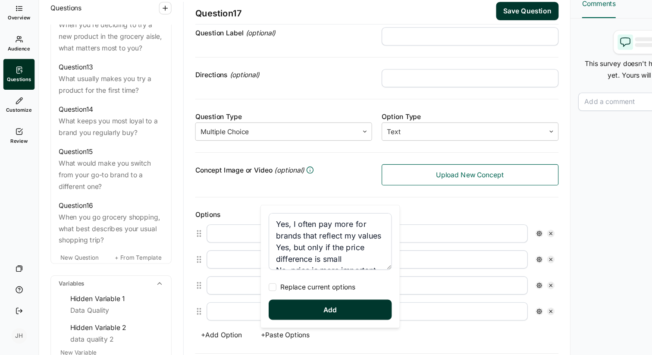
click at [247, 293] on div at bounding box center [245, 294] width 7 height 7
click at [242, 294] on input "Replace current options" at bounding box center [242, 294] width 0 height 0
type textarea "Yes, I often pay more for brands that reflect my values Yes, but only if the pr…"
click at [270, 312] on button "Add" at bounding box center [297, 315] width 110 height 18
type input "Yes, I often pay more for brands that reflect my values"
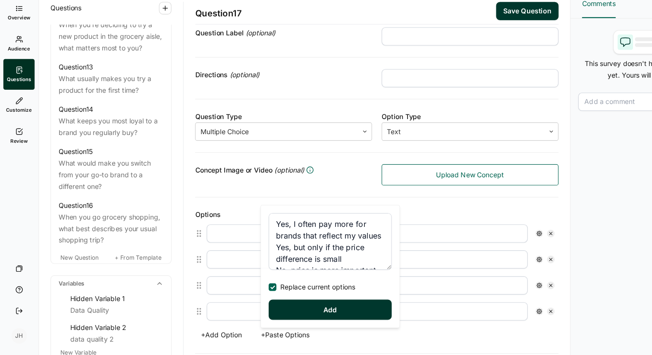
type input "Yes, but only if the price difference is small"
type input "No, price is more important than values"
type input "It depends on the product/category"
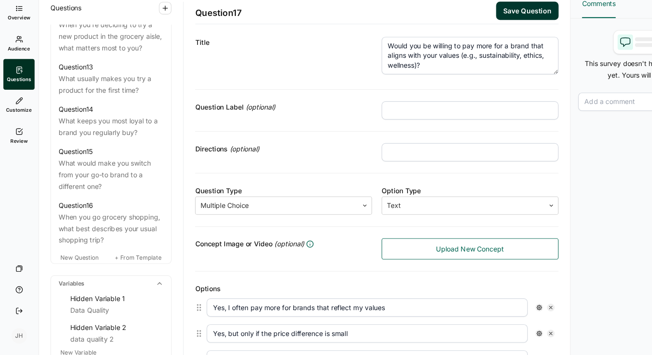
scroll to position [0, 0]
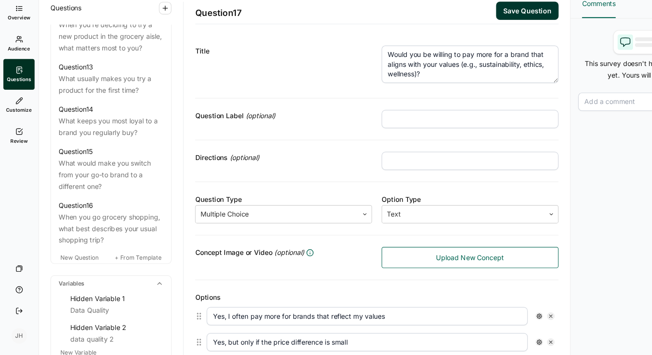
click at [470, 47] on button "Save Question" at bounding box center [474, 46] width 56 height 16
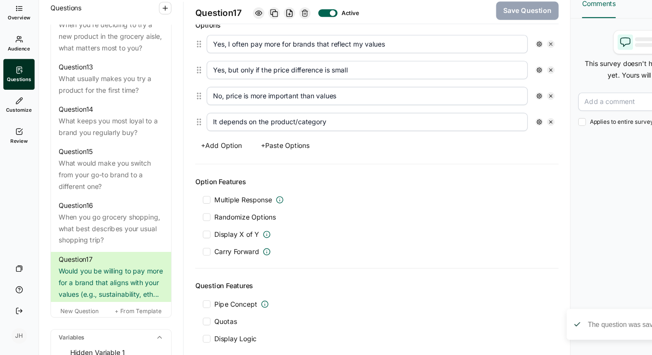
scroll to position [286, 0]
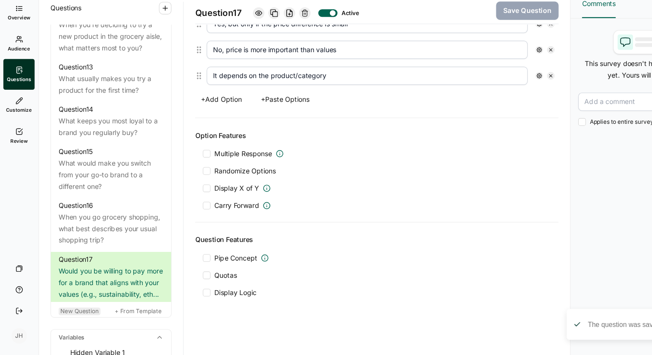
click at [72, 315] on span "New Question" at bounding box center [72, 315] width 34 height 6
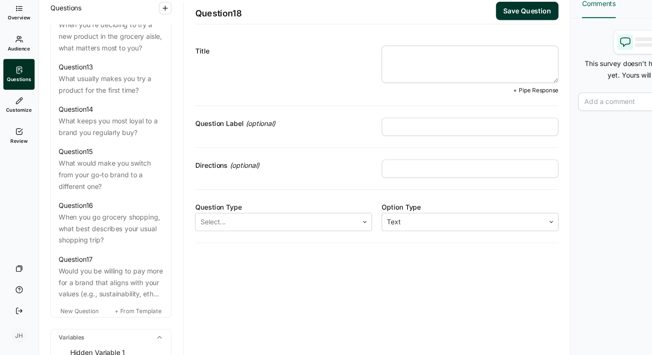
click at [360, 86] on textarea at bounding box center [422, 94] width 159 height 34
paste textarea "What motivated you to try the last new product you bought"
type textarea "What motivated you to try the last new product you bought?"
click at [274, 243] on div "Select..." at bounding box center [255, 235] width 159 height 16
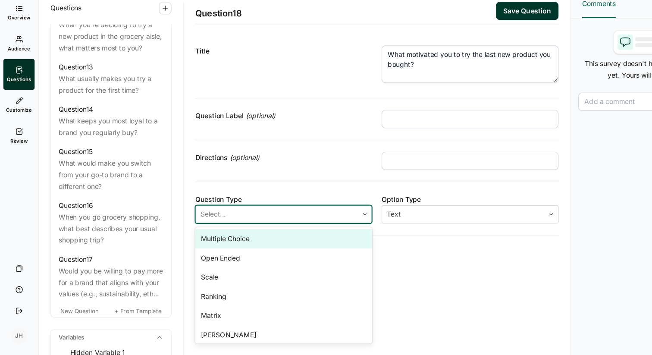
click at [223, 248] on div "Multiple Choice" at bounding box center [255, 250] width 159 height 17
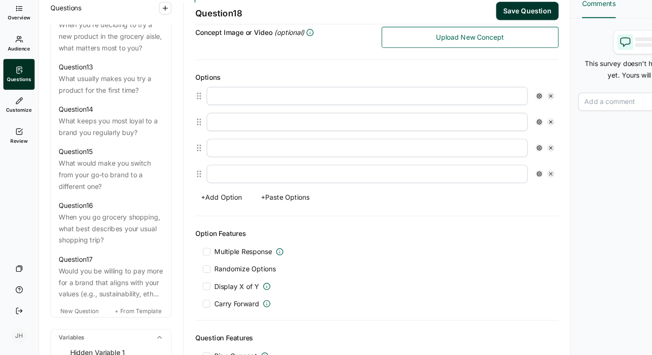
scroll to position [250, 0]
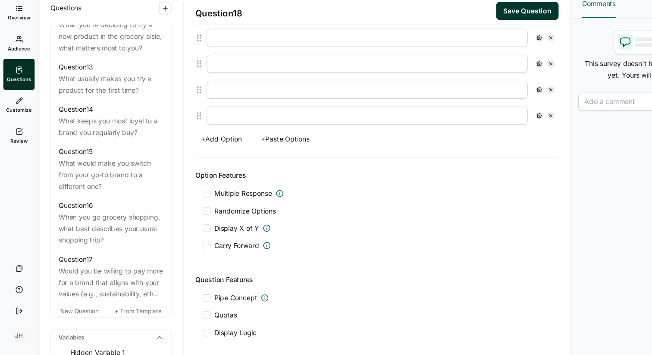
click at [269, 161] on button "+ Paste Options" at bounding box center [257, 161] width 54 height 12
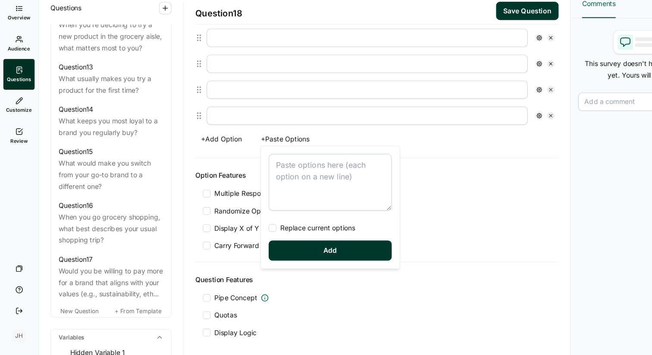
click at [255, 181] on textarea at bounding box center [297, 200] width 110 height 51
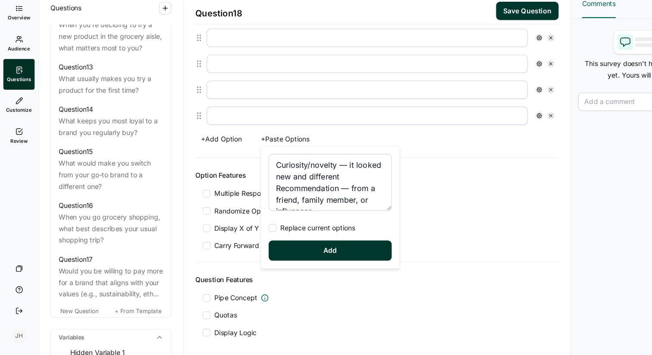
click at [244, 246] on div "Curiosity/novelty — it looked new and different Recommendation — from a friend,…" at bounding box center [297, 223] width 124 height 110
click at [246, 243] on div at bounding box center [245, 241] width 7 height 7
click at [242, 241] on input "Replace current options" at bounding box center [242, 241] width 0 height 0
type textarea "Curiosity/novelty — it looked new and different Recommendation — from a friend,…"
click at [259, 265] on button "Add" at bounding box center [297, 261] width 110 height 18
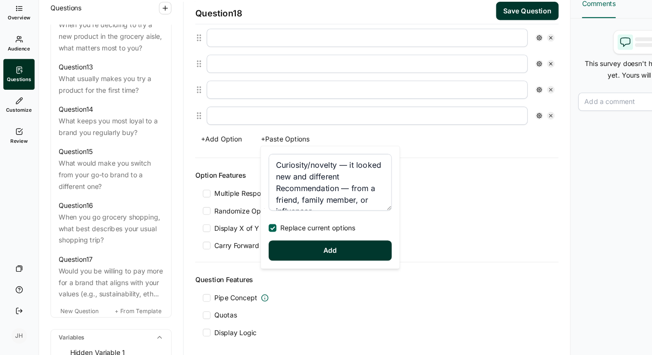
type input "Curiosity/novelty — it looked new and different"
type input "Recommendation — from a friend, family member, or influencer"
type input "Promotion/discount — it was on sale or had an offer"
type input "Convenience — it was available when/where I needed it"
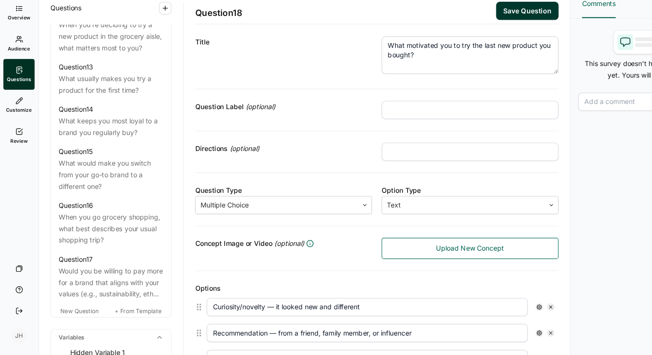
scroll to position [0, 0]
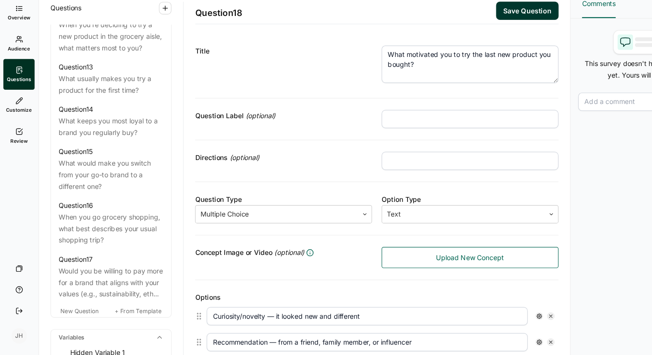
click at [394, 85] on textarea "What motivated you to try the last new product you bought?" at bounding box center [422, 94] width 159 height 34
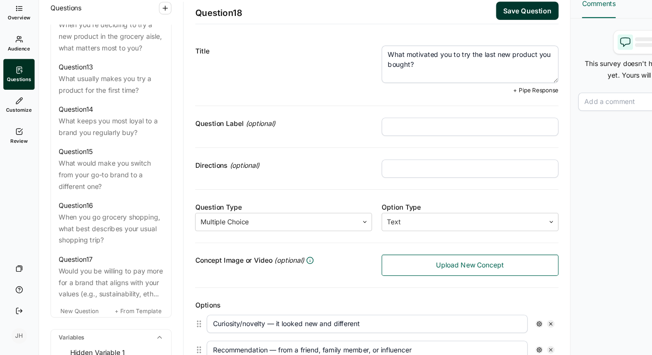
click at [407, 86] on textarea "What motivated you to try the last new product you bought?" at bounding box center [422, 94] width 159 height 34
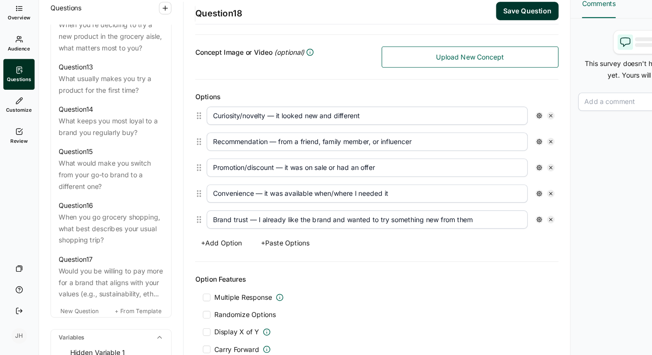
scroll to position [190, 0]
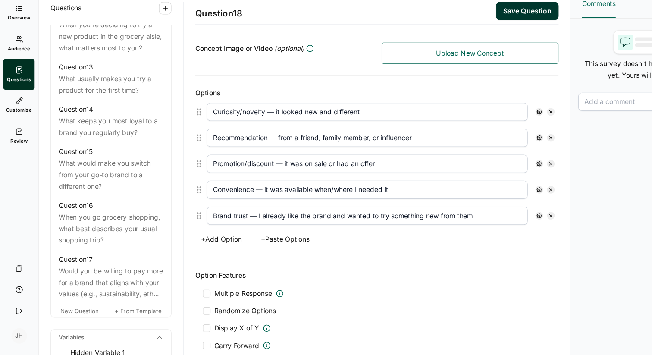
type textarea "What motivated you the most to try the last new product you bought?"
click at [211, 251] on button "+ Add Option" at bounding box center [199, 251] width 47 height 12
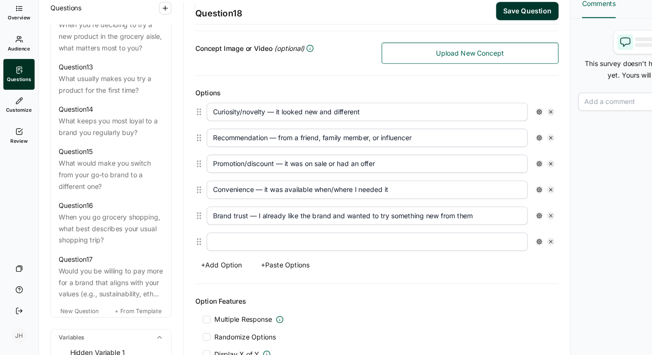
click at [208, 254] on input "text" at bounding box center [330, 253] width 288 height 16
type input "Other - please specify"
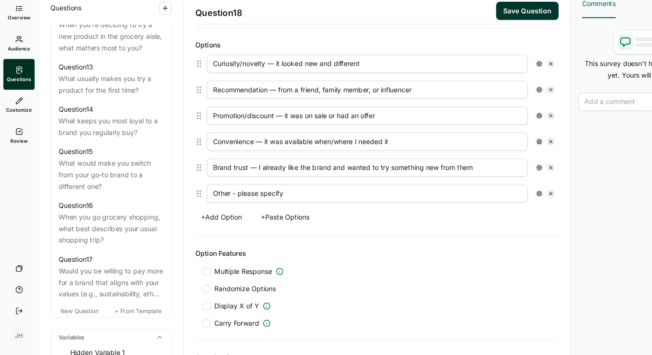
scroll to position [235, 0]
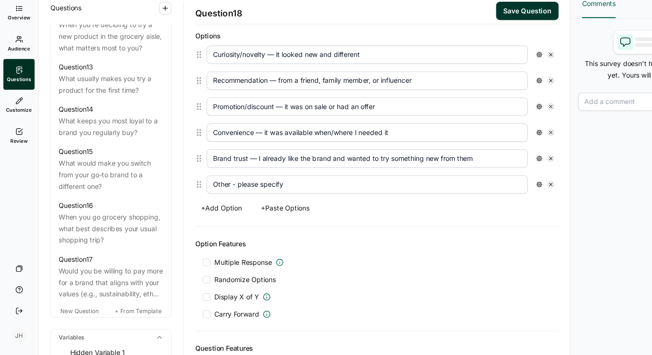
click at [189, 269] on span "Multiple Response" at bounding box center [222, 272] width 66 height 9
click at [183, 272] on input "Multiple Response" at bounding box center [183, 272] width 0 height 0
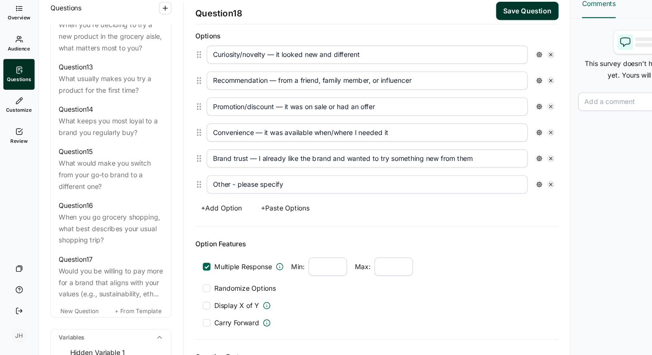
click at [186, 293] on div at bounding box center [186, 295] width 7 height 7
click at [183, 295] on input "Randomize Options" at bounding box center [183, 295] width 0 height 0
click at [188, 272] on div at bounding box center [186, 275] width 7 height 7
click at [183, 276] on input "Multiple Response" at bounding box center [183, 276] width 0 height 0
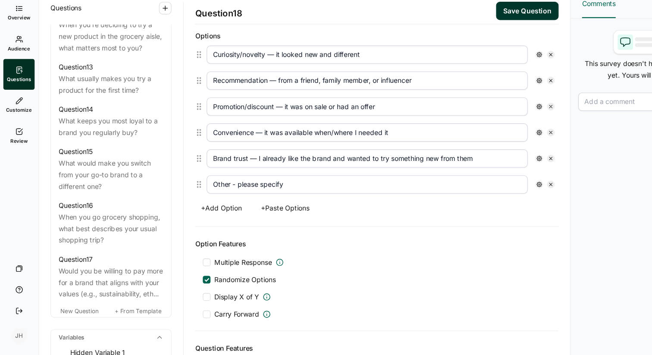
click at [484, 201] on use at bounding box center [484, 202] width 4 height 4
click at [492, 240] on div at bounding box center [491, 241] width 7 height 7
click at [488, 241] on input "Anchor" at bounding box center [488, 241] width 0 height 0
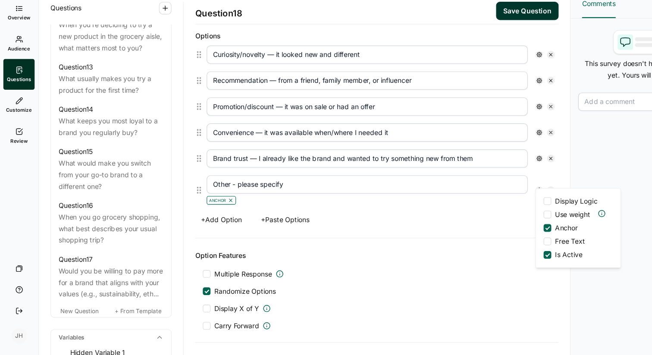
click at [492, 253] on div at bounding box center [491, 253] width 7 height 7
click at [488, 253] on input "Free Text" at bounding box center [488, 253] width 0 height 0
click at [417, 279] on div "Multiple Response" at bounding box center [339, 282] width 312 height 9
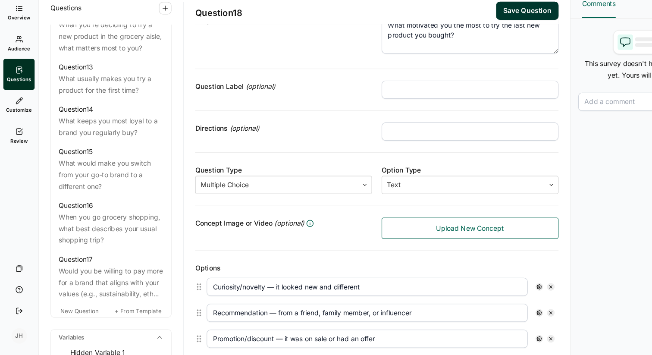
scroll to position [26, 0]
click at [479, 45] on button "Save Question" at bounding box center [474, 46] width 56 height 16
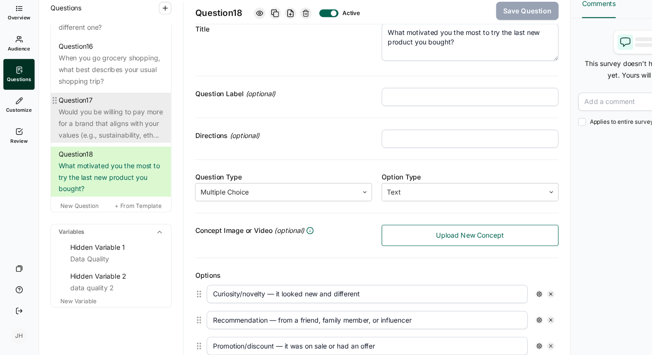
scroll to position [1129, 0]
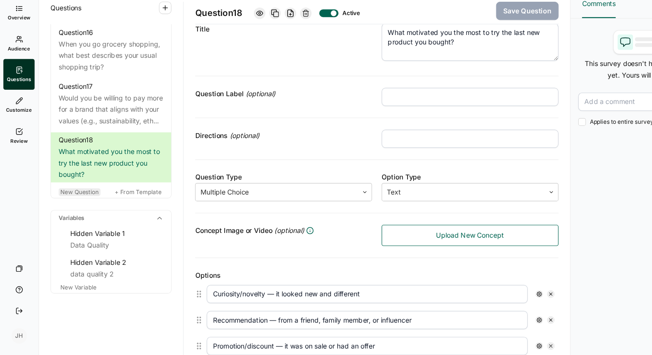
click at [80, 208] on span "New Question" at bounding box center [72, 208] width 34 height 6
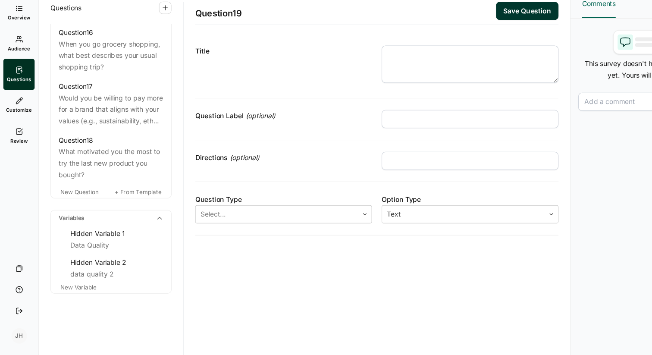
click at [357, 90] on textarea at bounding box center [422, 94] width 159 height 34
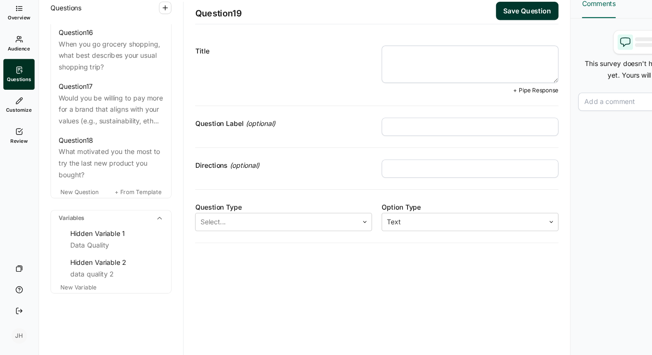
paste textarea "What’s one thing you wish brands did better for you as a shopper?”"
type textarea "What’s one thing you wish brands did better for you as a shopper?"
click at [323, 234] on div at bounding box center [328, 235] width 12 height 5
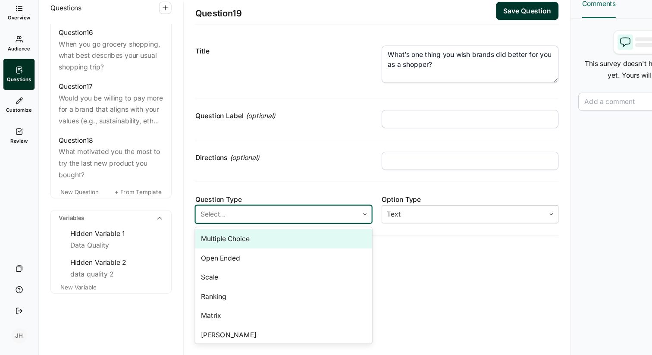
click at [233, 252] on div "Multiple Choice" at bounding box center [255, 250] width 159 height 17
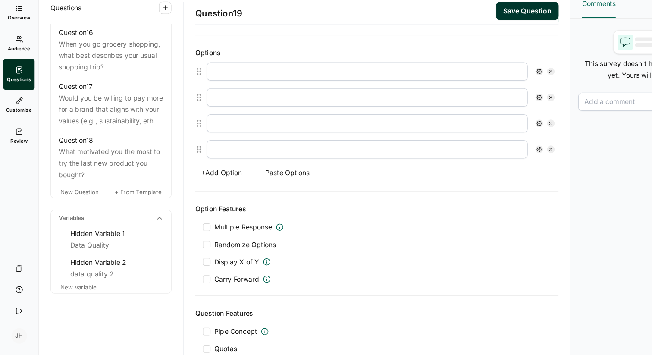
scroll to position [221, 0]
click at [265, 187] on button "+ Paste Options" at bounding box center [257, 190] width 54 height 12
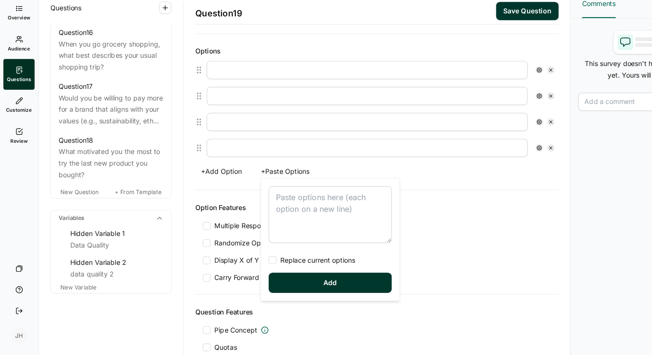
click at [253, 211] on textarea at bounding box center [297, 229] width 110 height 51
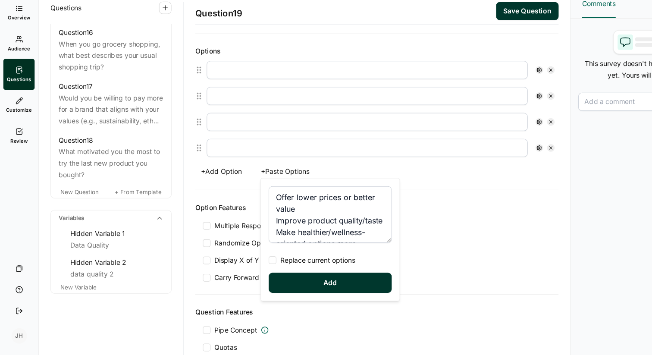
click at [246, 268] on div at bounding box center [245, 270] width 7 height 7
click at [242, 270] on input "Replace current options" at bounding box center [242, 270] width 0 height 0
type textarea "Offer lower prices or better value Improve product quality/taste Make healthier…"
click at [273, 289] on button "Add" at bounding box center [297, 290] width 110 height 18
type input "Offer lower prices or better value"
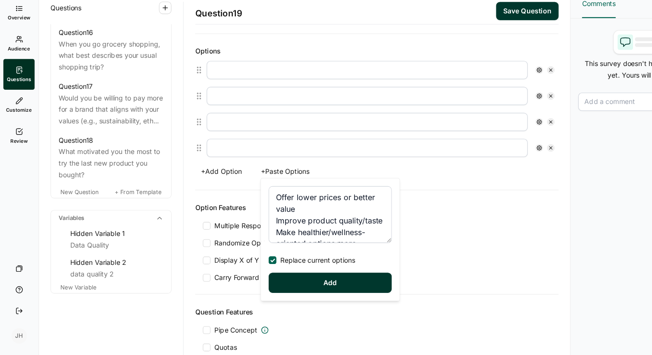
type input "Improve product quality/taste"
type input "Make healthier/wellness-oriented options more available"
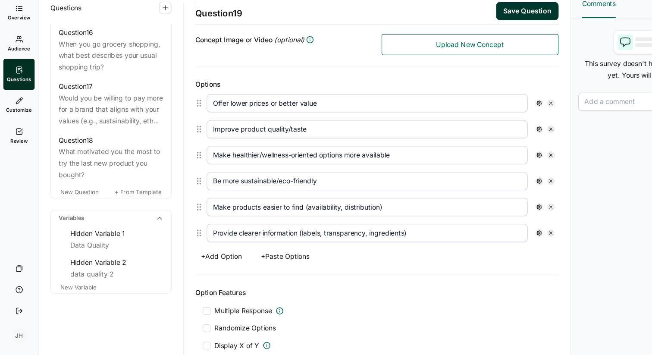
scroll to position [190, 0]
click at [287, 199] on input "Be more sustainable/eco-friendly" at bounding box center [330, 200] width 288 height 16
type input "Be more sustainable/eco-friendly"
click at [337, 104] on div "Options Offer lower prices or better value Improve product quality/taste Make h…" at bounding box center [339, 191] width 326 height 187
click at [189, 332] on div at bounding box center [186, 331] width 7 height 7
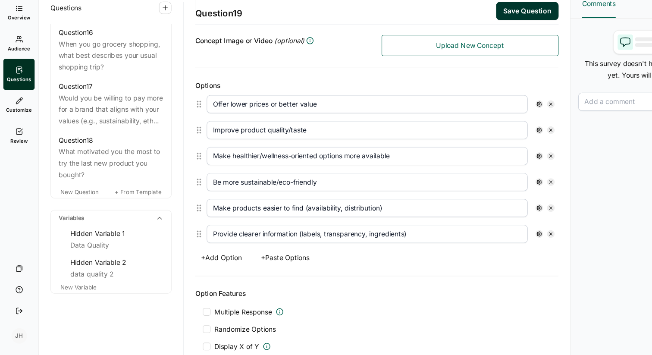
click at [183, 332] on input "Randomize Options" at bounding box center [183, 332] width 0 height 0
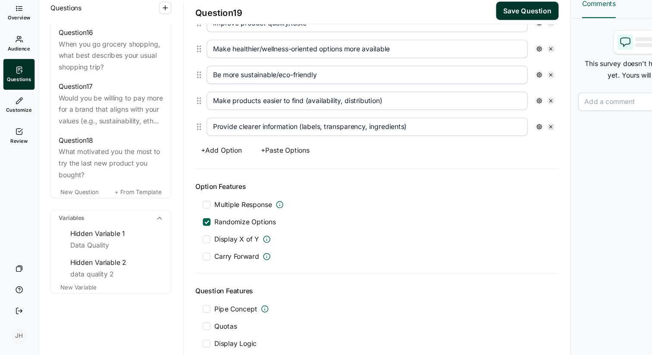
scroll to position [246, 0]
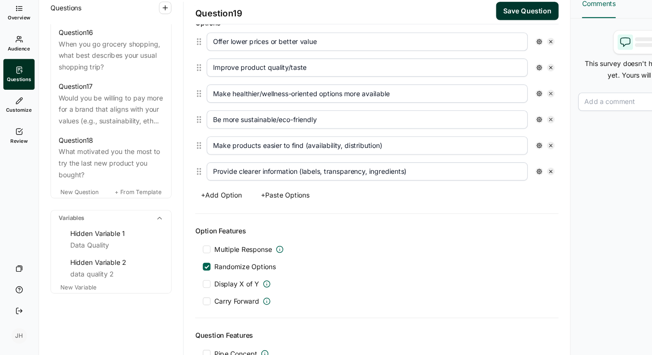
click at [485, 47] on button "Save Question" at bounding box center [474, 46] width 56 height 16
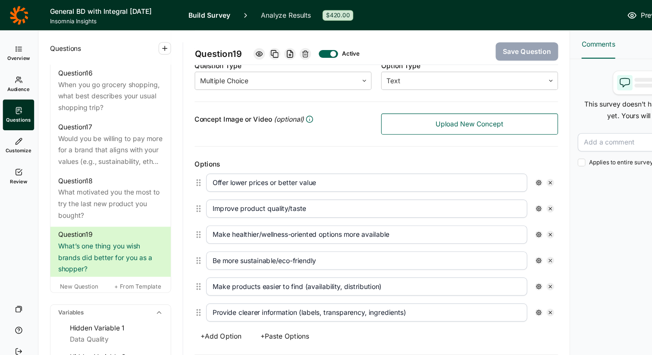
scroll to position [176, 0]
